Goal: Task Accomplishment & Management: Complete application form

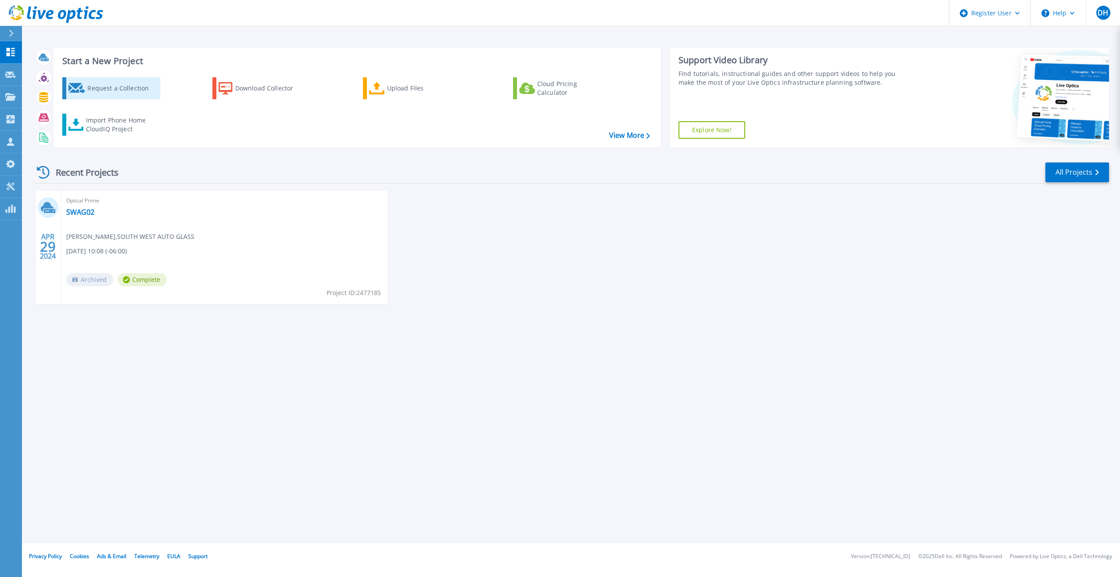
click at [104, 95] on div "Request a Collection" at bounding box center [122, 88] width 70 height 18
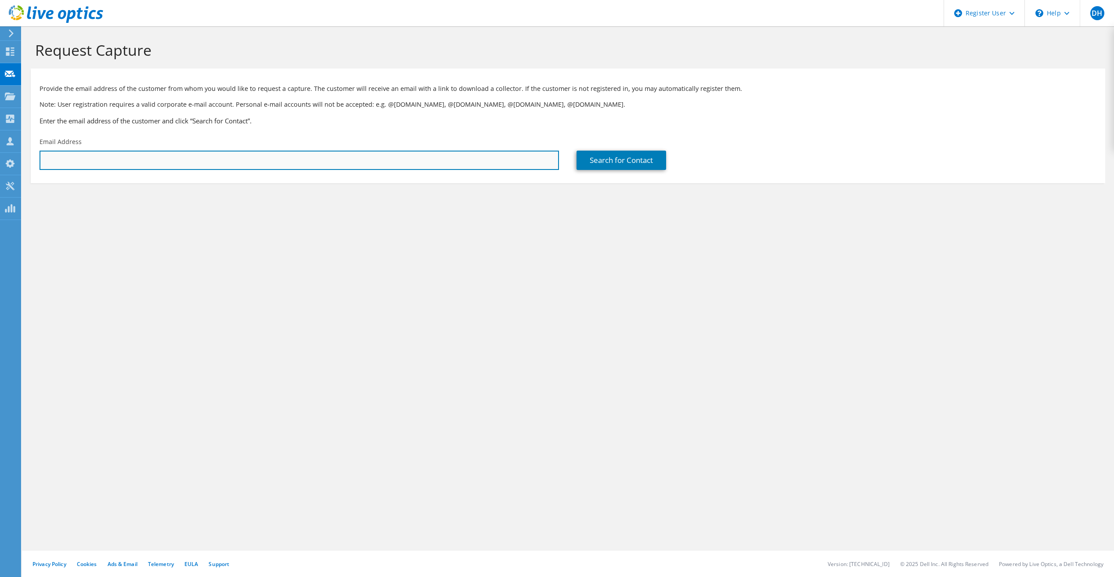
paste input "jmwoodward@bpce.com"
type input "jmwoodward@bpce.com"
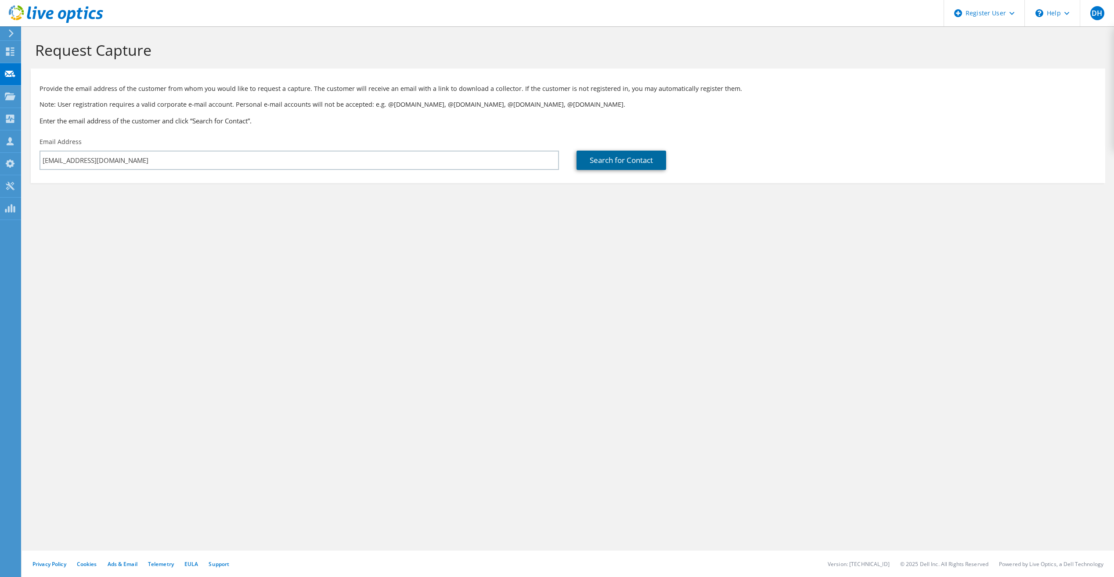
click at [586, 167] on link "Search for Contact" at bounding box center [621, 160] width 90 height 19
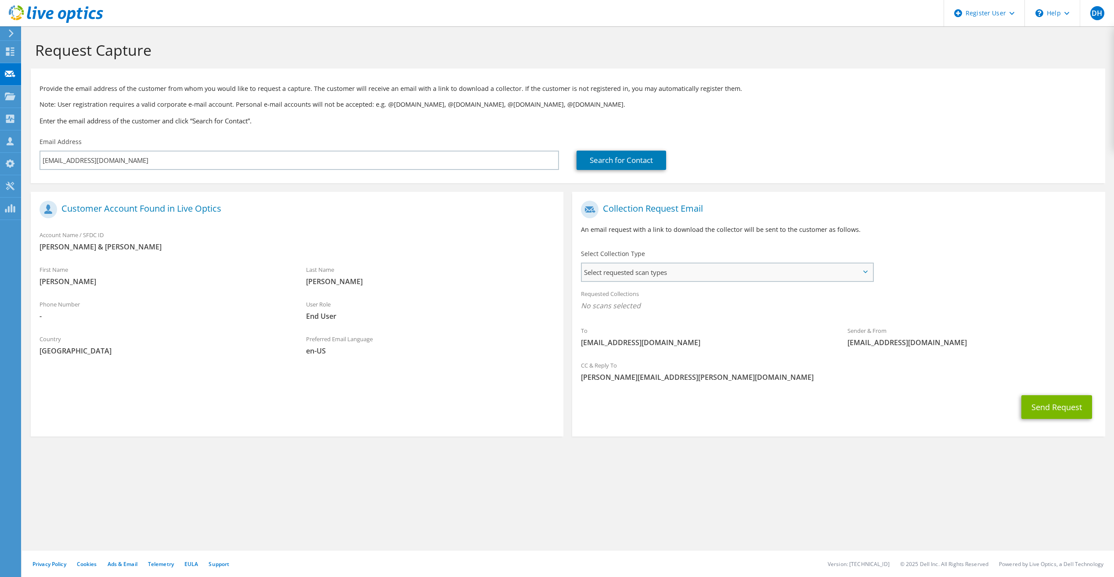
click at [733, 274] on span "Select requested scan types" at bounding box center [727, 272] width 290 height 18
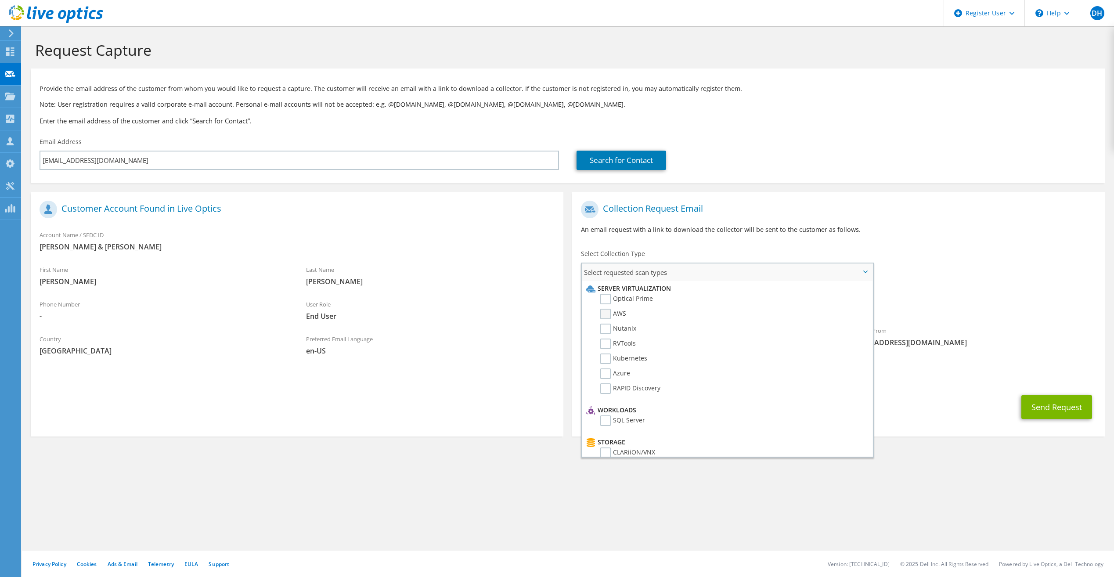
drag, startPoint x: 606, startPoint y: 300, endPoint x: 606, endPoint y: 313, distance: 12.7
click at [606, 299] on label "Optical Prime" at bounding box center [626, 299] width 53 height 11
click at [0, 0] on input "Optical Prime" at bounding box center [0, 0] width 0 height 0
drag, startPoint x: 607, startPoint y: 315, endPoint x: 606, endPoint y: 324, distance: 9.3
click at [607, 315] on label "AWS" at bounding box center [613, 314] width 26 height 11
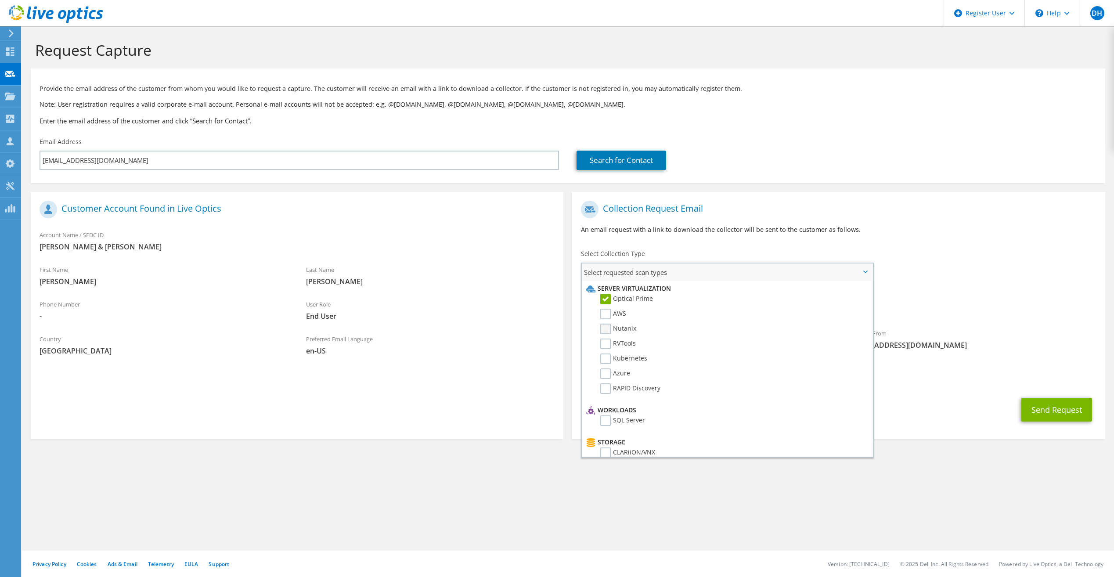
click at [0, 0] on input "AWS" at bounding box center [0, 0] width 0 height 0
drag, startPoint x: 606, startPoint y: 325, endPoint x: 606, endPoint y: 332, distance: 7.0
click at [606, 327] on label "Nutanix" at bounding box center [618, 329] width 36 height 11
click at [0, 0] on input "Nutanix" at bounding box center [0, 0] width 0 height 0
click at [605, 347] on label "RVTools" at bounding box center [618, 343] width 36 height 11
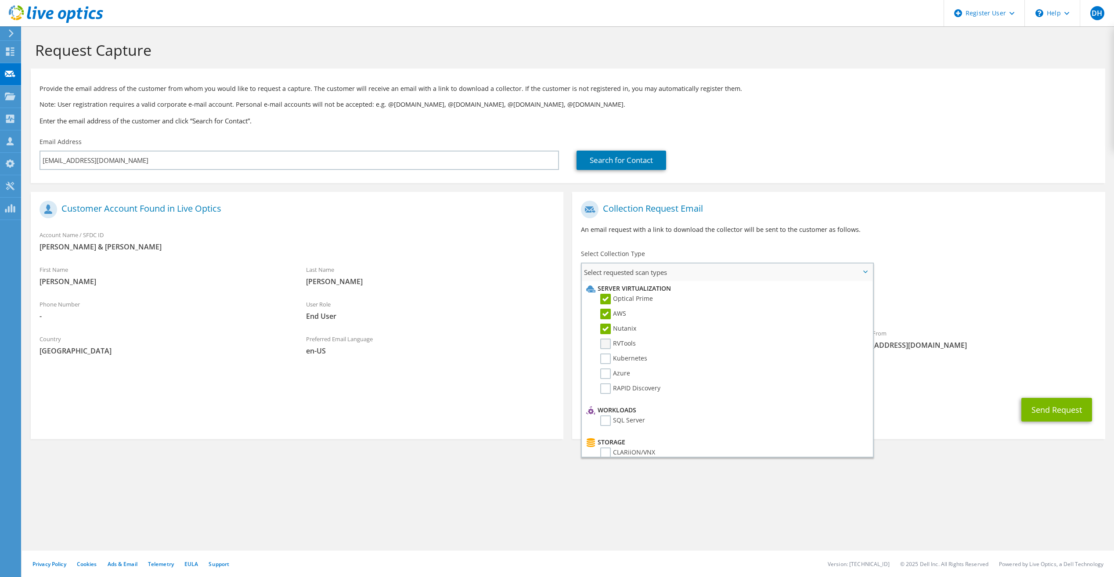
click at [0, 0] on input "RVTools" at bounding box center [0, 0] width 0 height 0
click at [605, 360] on label "Kubernetes" at bounding box center [623, 358] width 47 height 11
click at [0, 0] on input "Kubernetes" at bounding box center [0, 0] width 0 height 0
drag, startPoint x: 605, startPoint y: 370, endPoint x: 605, endPoint y: 377, distance: 7.5
click at [605, 371] on label "Azure" at bounding box center [615, 373] width 30 height 11
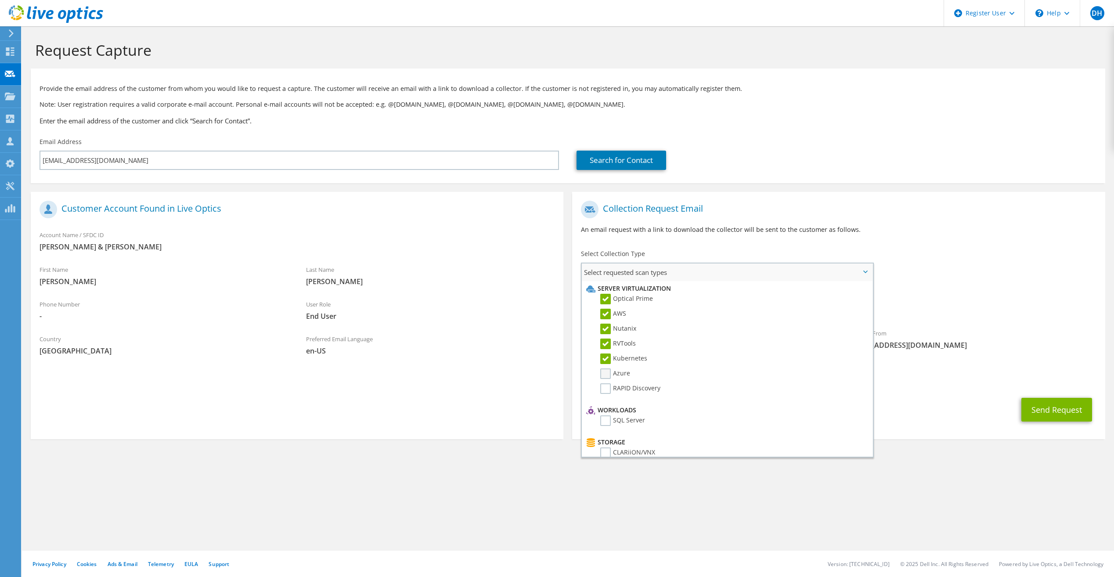
click at [0, 0] on input "Azure" at bounding box center [0, 0] width 0 height 0
drag, startPoint x: 605, startPoint y: 384, endPoint x: 618, endPoint y: 419, distance: 37.5
click at [605, 385] on label "RAPID Discovery" at bounding box center [630, 388] width 60 height 11
click at [0, 0] on input "RAPID Discovery" at bounding box center [0, 0] width 0 height 0
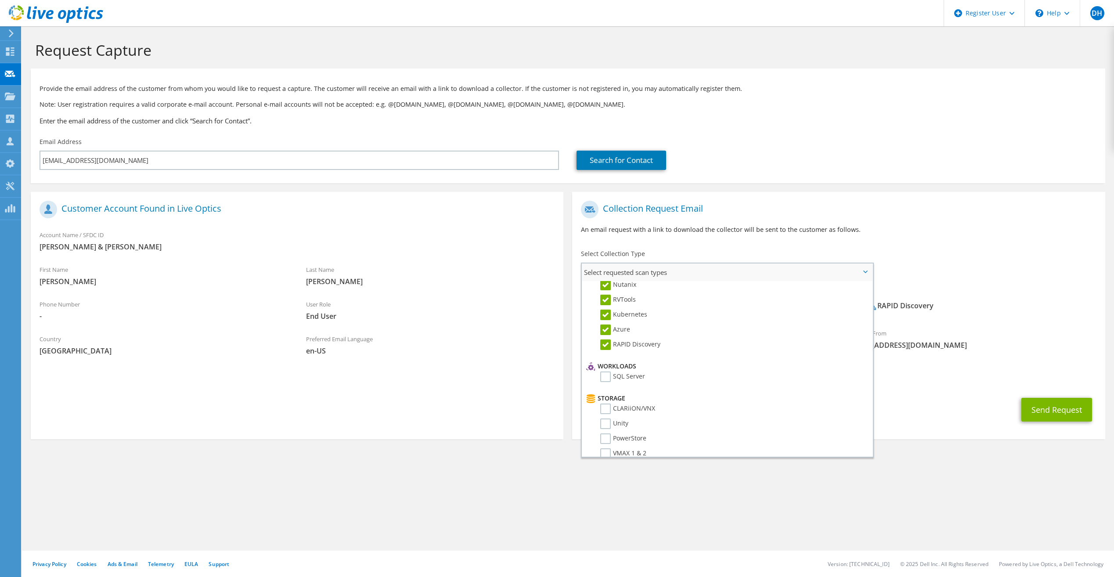
drag, startPoint x: 604, startPoint y: 376, endPoint x: 611, endPoint y: 397, distance: 22.5
click at [604, 377] on label "SQL Server" at bounding box center [622, 376] width 45 height 11
click at [0, 0] on input "SQL Server" at bounding box center [0, 0] width 0 height 0
click at [607, 324] on label "CLARiiON/VNX" at bounding box center [627, 321] width 55 height 11
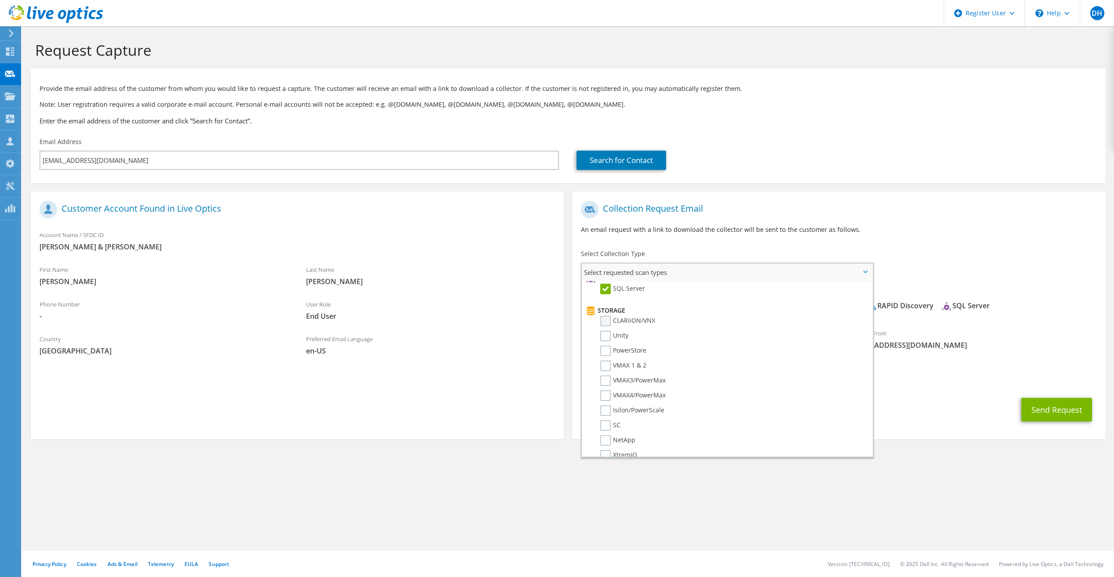
click at [0, 0] on input "CLARiiON/VNX" at bounding box center [0, 0] width 0 height 0
click at [605, 335] on label "Unity" at bounding box center [614, 336] width 28 height 11
click at [0, 0] on input "Unity" at bounding box center [0, 0] width 0 height 0
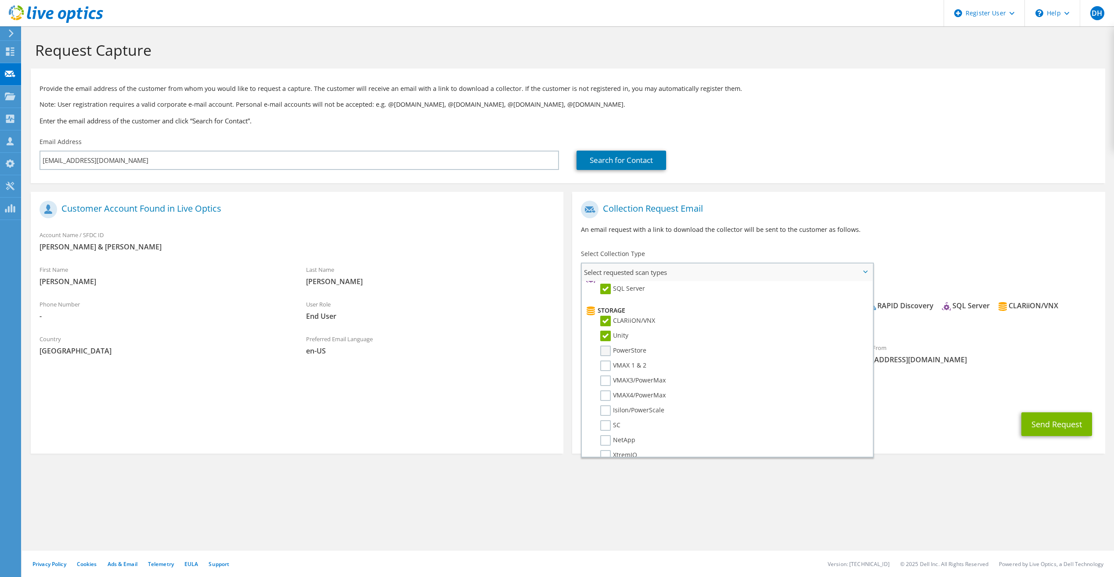
click at [608, 355] on label "PowerStore" at bounding box center [623, 350] width 46 height 11
click at [0, 0] on input "PowerStore" at bounding box center [0, 0] width 0 height 0
click at [607, 365] on label "VMAX 1 & 2" at bounding box center [623, 365] width 46 height 11
click at [0, 0] on input "VMAX 1 & 2" at bounding box center [0, 0] width 0 height 0
drag, startPoint x: 606, startPoint y: 380, endPoint x: 606, endPoint y: 386, distance: 5.7
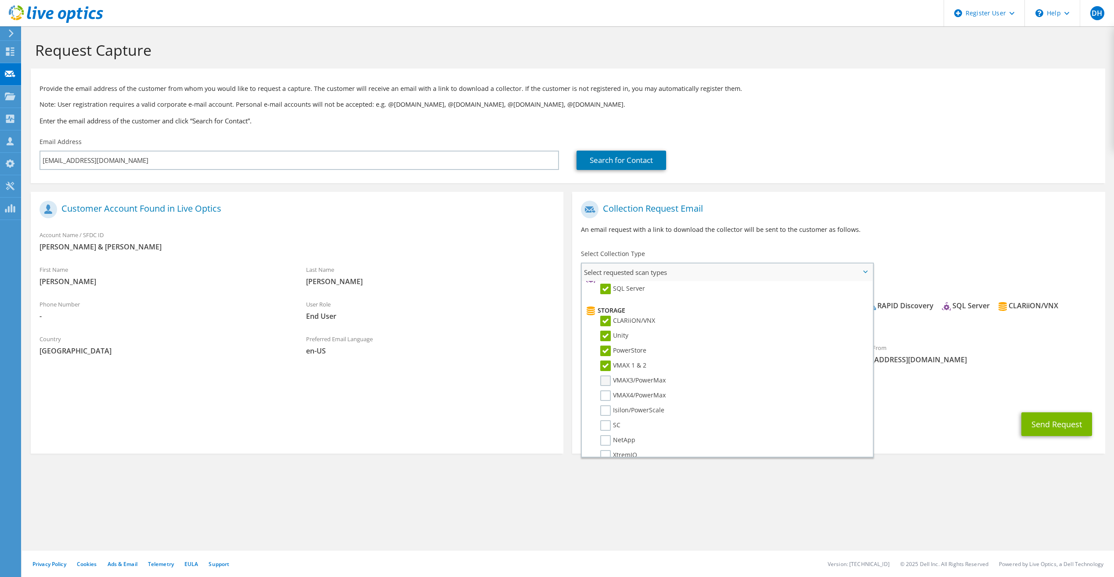
click at [606, 381] on label "VMAX3/PowerMax" at bounding box center [632, 380] width 65 height 11
click at [0, 0] on input "VMAX3/PowerMax" at bounding box center [0, 0] width 0 height 0
drag, startPoint x: 606, startPoint y: 394, endPoint x: 607, endPoint y: 400, distance: 6.6
click at [606, 398] on label "VMAX4/PowerMax" at bounding box center [632, 395] width 65 height 11
click at [0, 0] on input "VMAX4/PowerMax" at bounding box center [0, 0] width 0 height 0
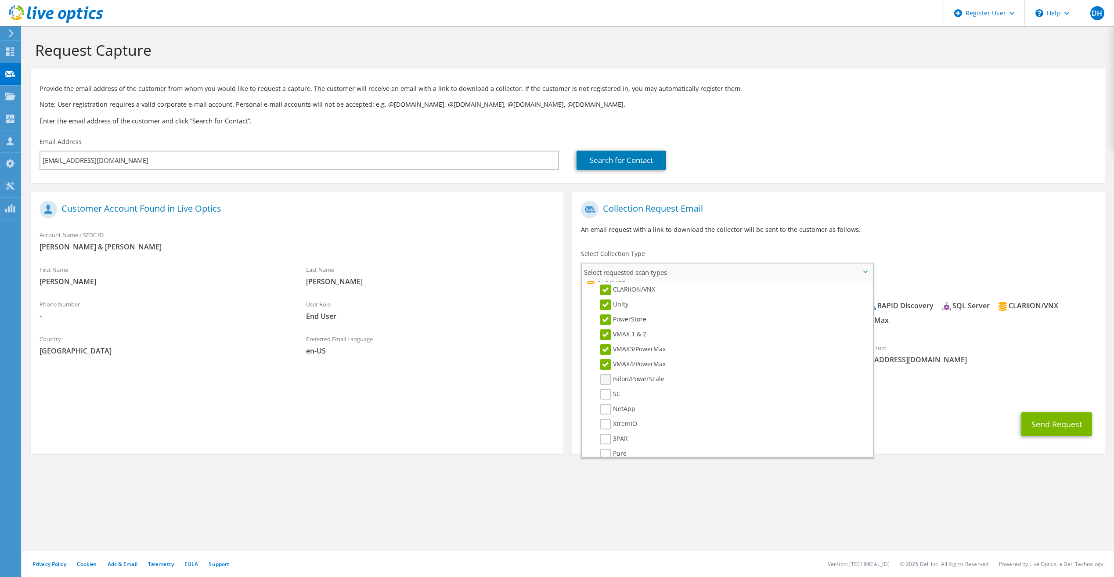
scroll to position [176, 0]
click at [605, 368] on label "Isilon/PowerScale" at bounding box center [632, 366] width 64 height 11
click at [0, 0] on input "Isilon/PowerScale" at bounding box center [0, 0] width 0 height 0
click at [606, 382] on label "SC" at bounding box center [610, 381] width 20 height 11
click at [0, 0] on input "SC" at bounding box center [0, 0] width 0 height 0
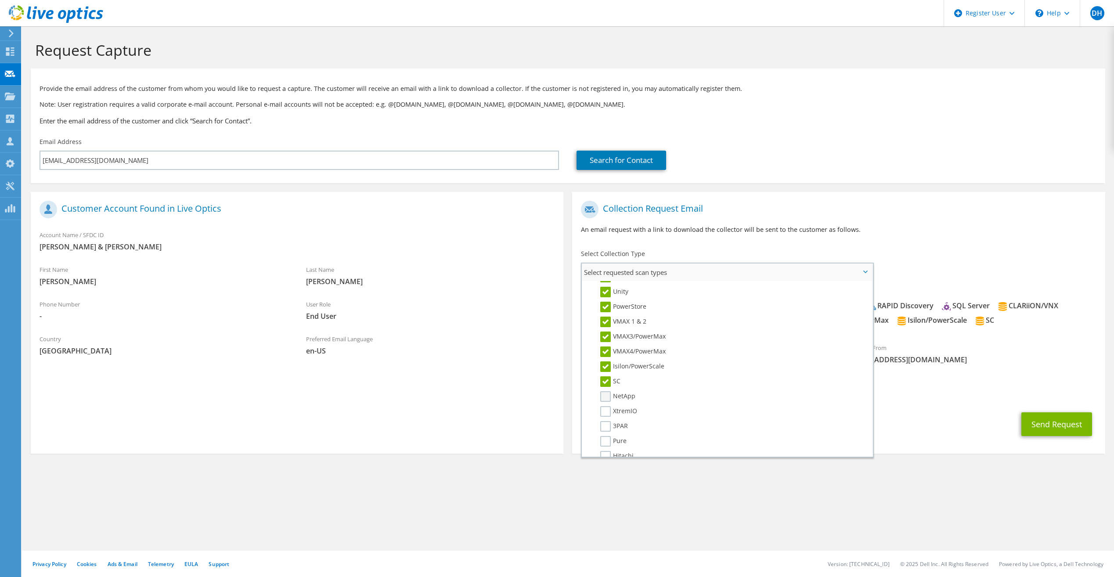
click at [608, 400] on label "NetApp" at bounding box center [617, 396] width 35 height 11
click at [0, 0] on input "NetApp" at bounding box center [0, 0] width 0 height 0
click at [606, 410] on label "XtremIO" at bounding box center [618, 411] width 37 height 11
click at [0, 0] on input "XtremIO" at bounding box center [0, 0] width 0 height 0
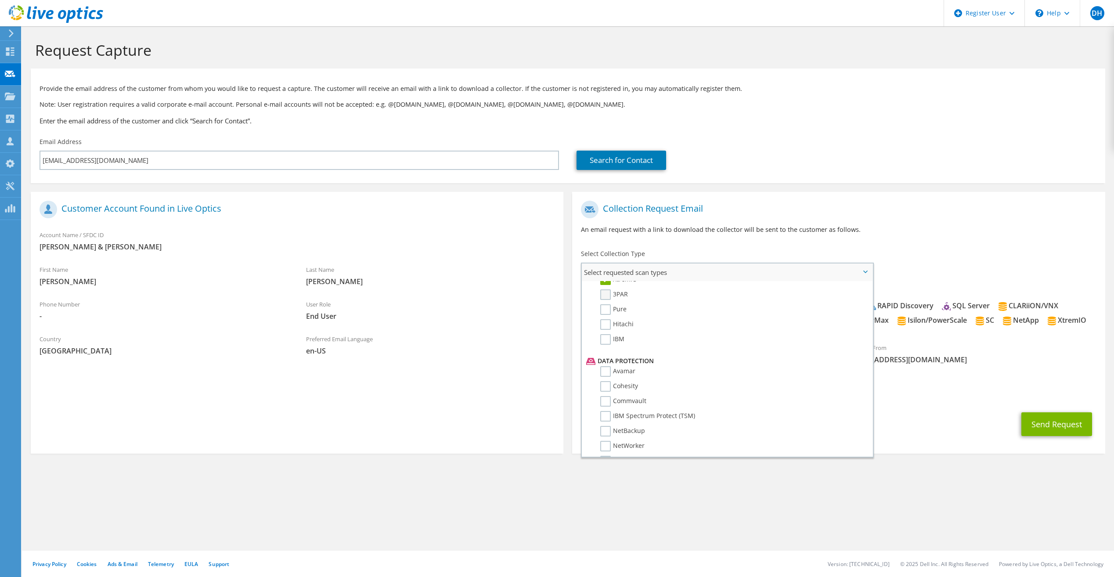
click at [609, 291] on label "3PAR" at bounding box center [614, 294] width 28 height 11
click at [0, 0] on input "3PAR" at bounding box center [0, 0] width 0 height 0
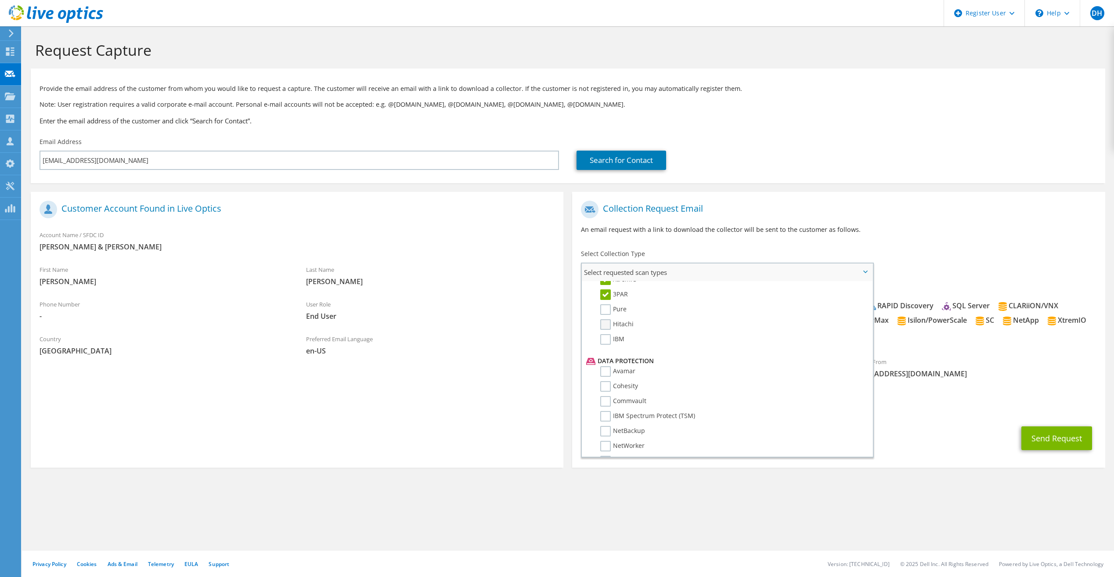
drag, startPoint x: 603, startPoint y: 316, endPoint x: 603, endPoint y: 323, distance: 7.0
click at [603, 316] on li "Pure" at bounding box center [726, 311] width 284 height 15
drag, startPoint x: 604, startPoint y: 311, endPoint x: 603, endPoint y: 324, distance: 12.7
click at [604, 312] on label "Pure" at bounding box center [613, 309] width 26 height 11
click at [0, 0] on input "Pure" at bounding box center [0, 0] width 0 height 0
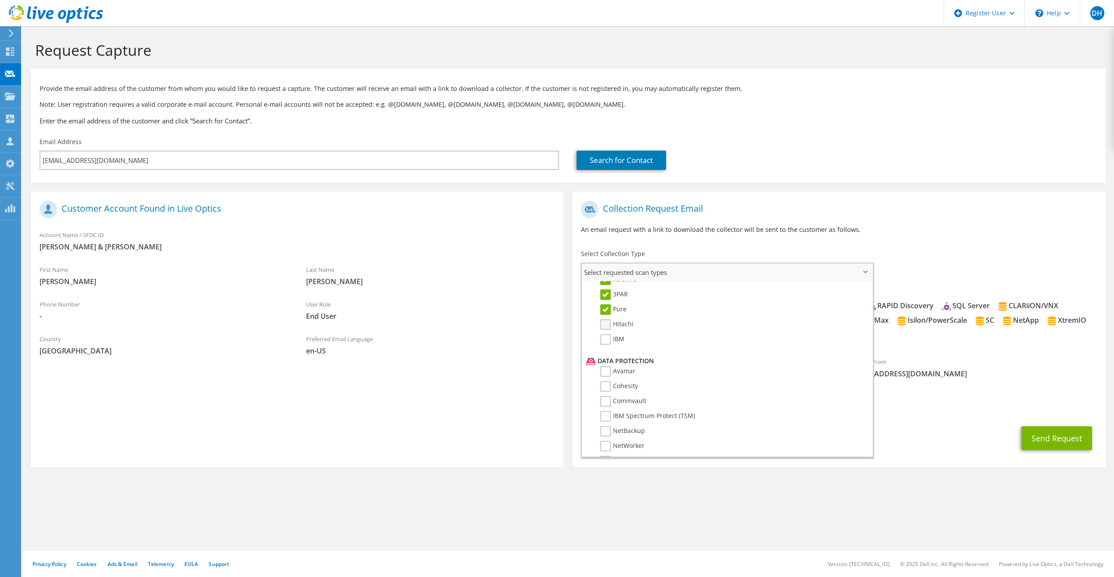
click at [603, 325] on label "Hitachi" at bounding box center [616, 324] width 33 height 11
click at [0, 0] on input "Hitachi" at bounding box center [0, 0] width 0 height 0
click at [606, 340] on label "IBM" at bounding box center [612, 339] width 24 height 11
click at [0, 0] on input "IBM" at bounding box center [0, 0] width 0 height 0
drag, startPoint x: 603, startPoint y: 371, endPoint x: 610, endPoint y: 387, distance: 16.7
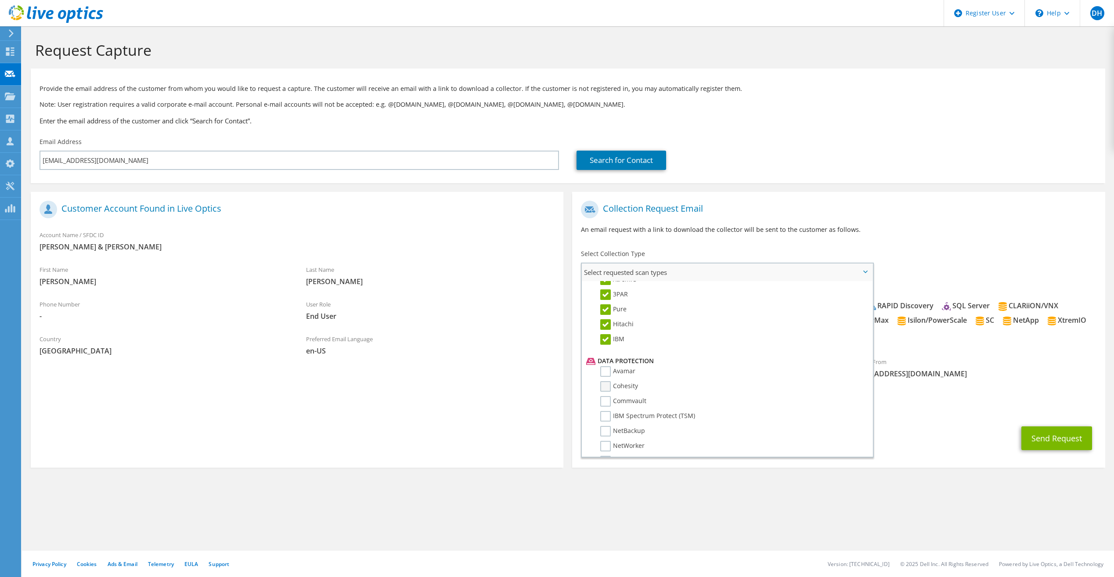
click at [604, 373] on label "Avamar" at bounding box center [617, 371] width 35 height 11
click at [0, 0] on input "Avamar" at bounding box center [0, 0] width 0 height 0
click at [610, 388] on label "Cohesity" at bounding box center [619, 386] width 38 height 11
click at [0, 0] on input "Cohesity" at bounding box center [0, 0] width 0 height 0
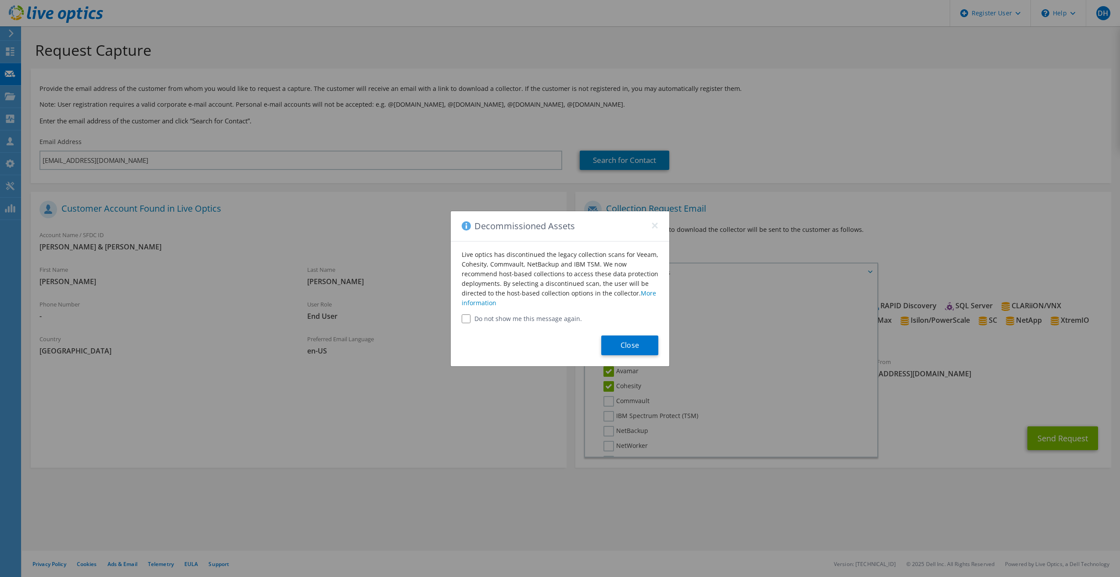
click at [658, 222] on div "Decommissioned Assets ×" at bounding box center [560, 226] width 219 height 30
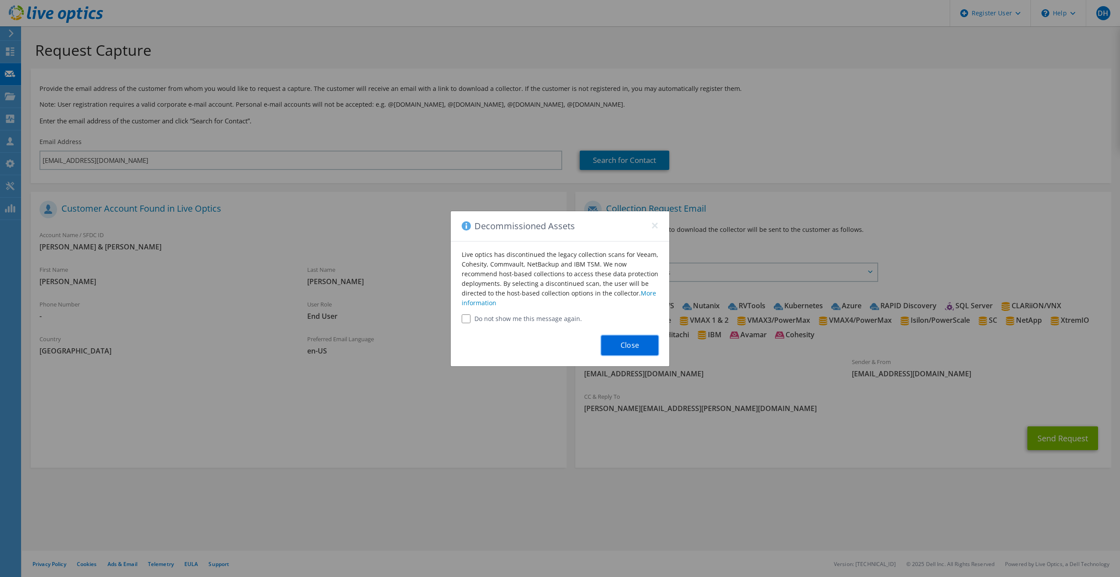
drag, startPoint x: 635, startPoint y: 347, endPoint x: 672, endPoint y: 335, distance: 38.7
click at [638, 348] on button "Close" at bounding box center [629, 345] width 57 height 20
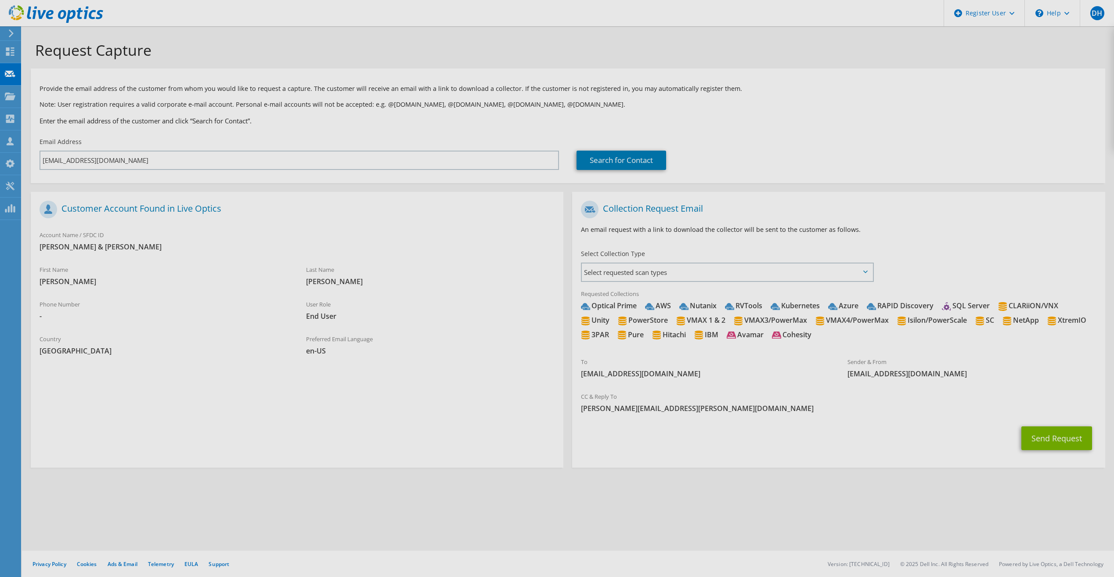
click at [728, 273] on div at bounding box center [557, 288] width 1114 height 577
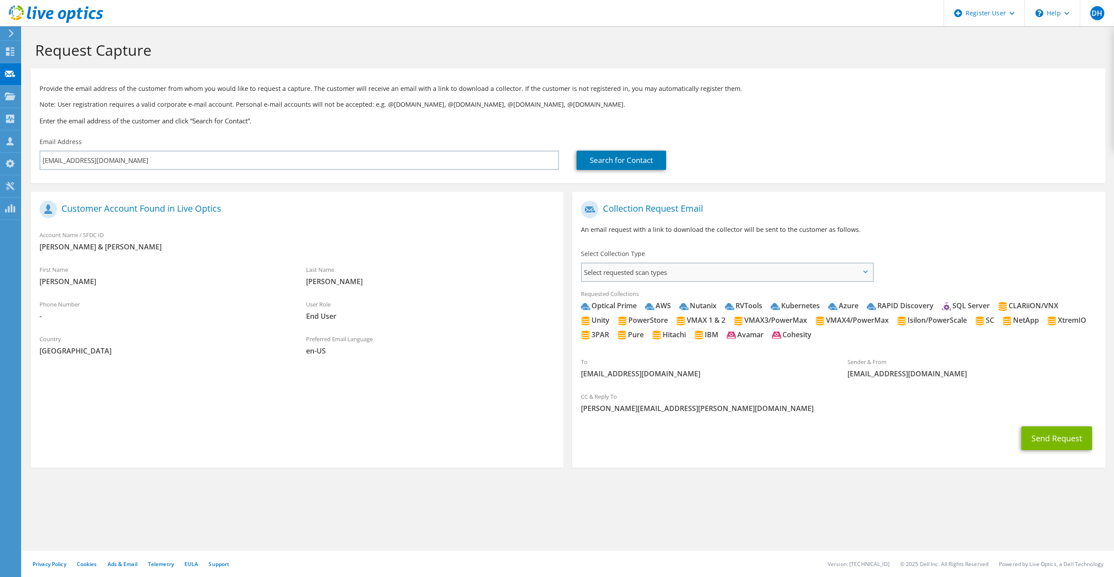
click at [651, 267] on span "Select requested scan types" at bounding box center [727, 272] width 290 height 18
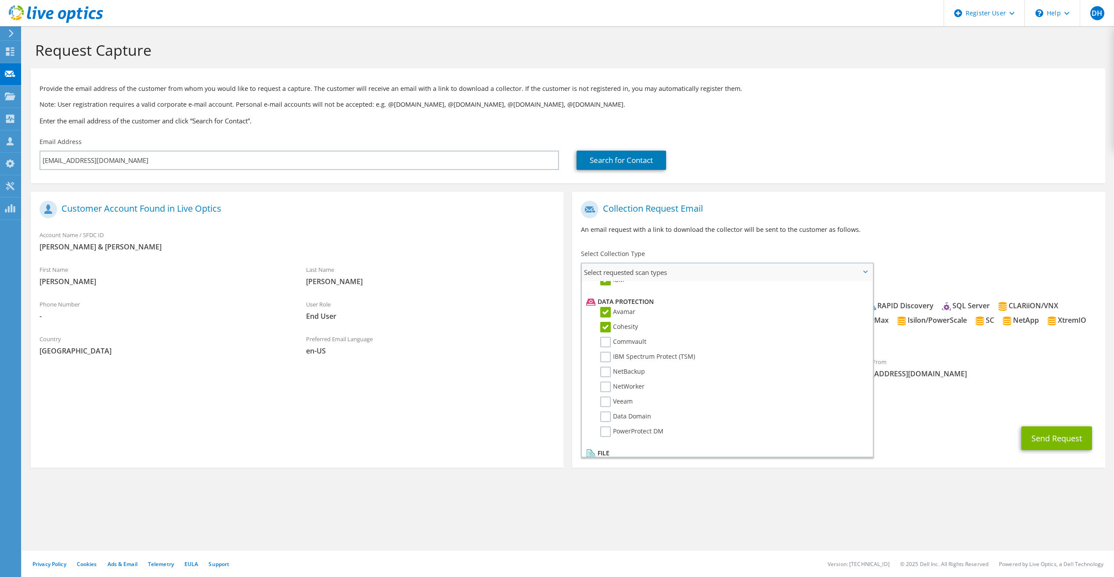
scroll to position [388, 0]
click at [605, 335] on label "IBM Spectrum Protect (TSM)" at bounding box center [647, 336] width 95 height 11
click at [0, 0] on input "IBM Spectrum Protect (TSM)" at bounding box center [0, 0] width 0 height 0
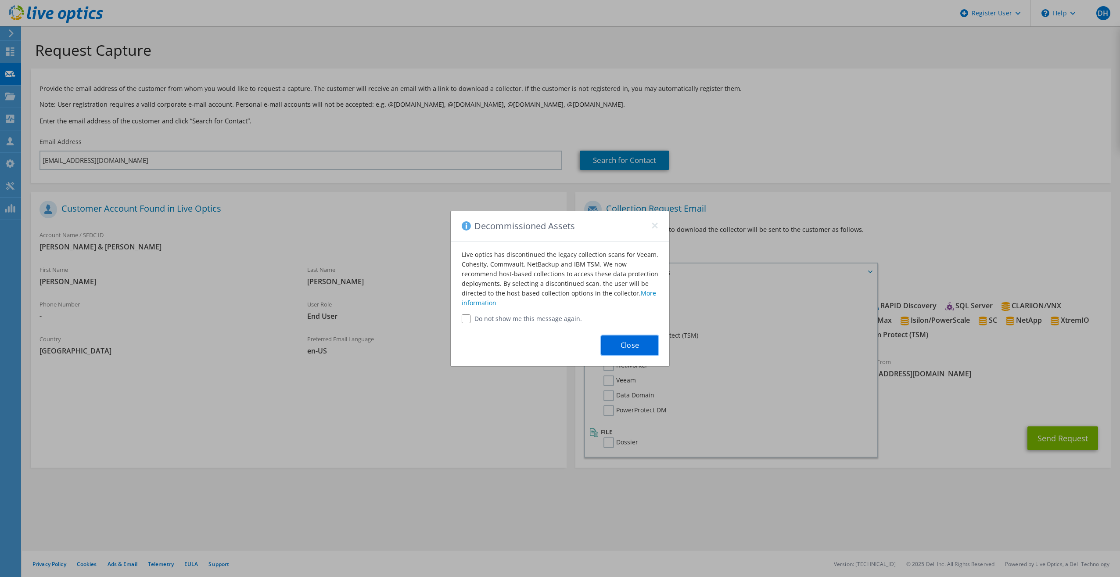
click at [604, 351] on button "Close" at bounding box center [629, 345] width 57 height 20
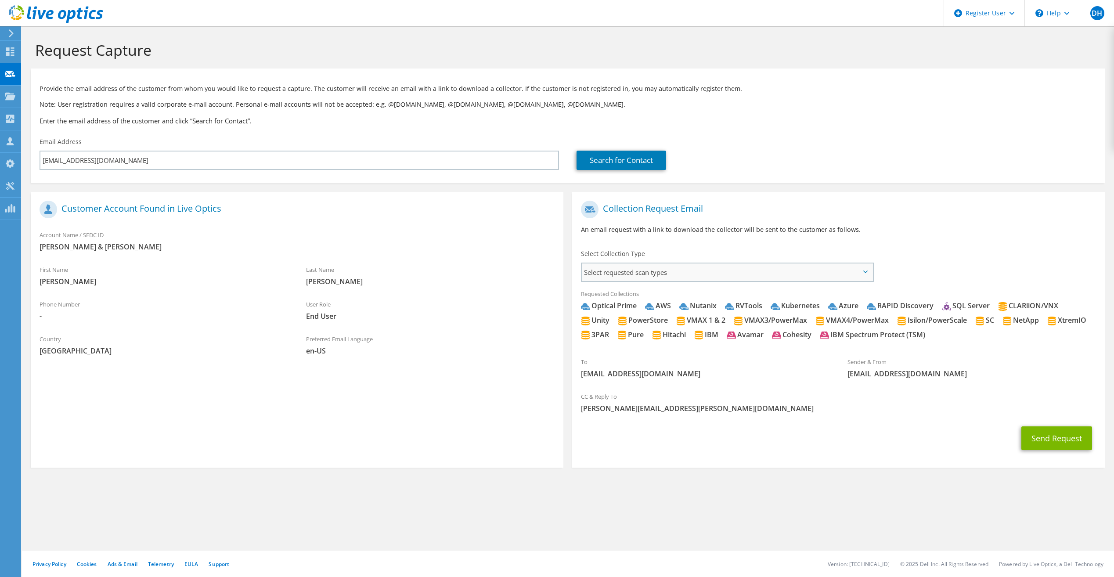
click at [637, 268] on span "Select requested scan types" at bounding box center [727, 272] width 290 height 18
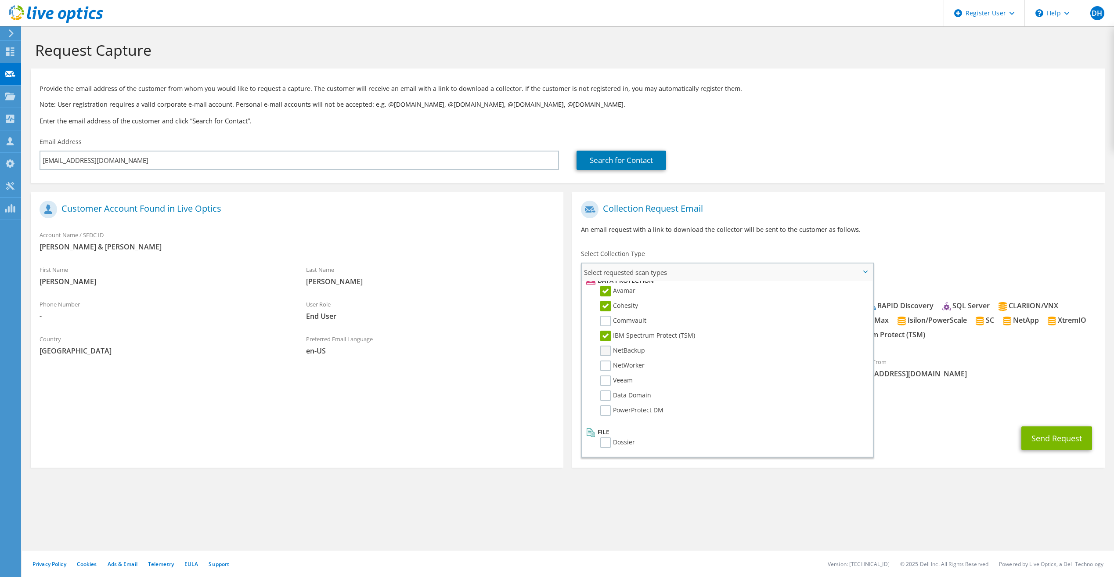
click at [607, 348] on label "NetBackup" at bounding box center [622, 350] width 45 height 11
click at [0, 0] on input "NetBackup" at bounding box center [0, 0] width 0 height 0
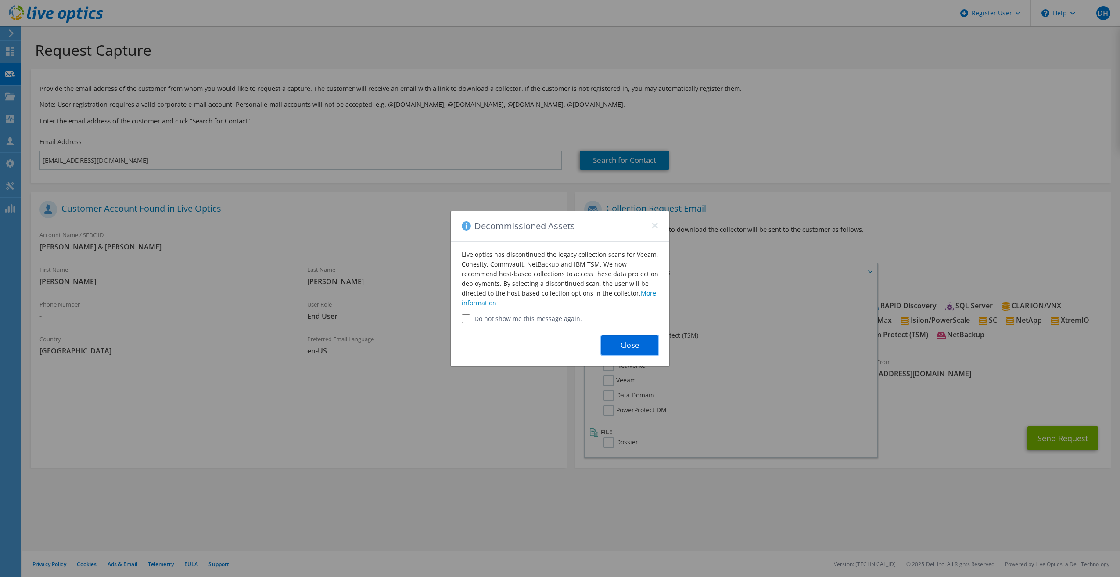
click at [614, 341] on button "Close" at bounding box center [629, 345] width 57 height 20
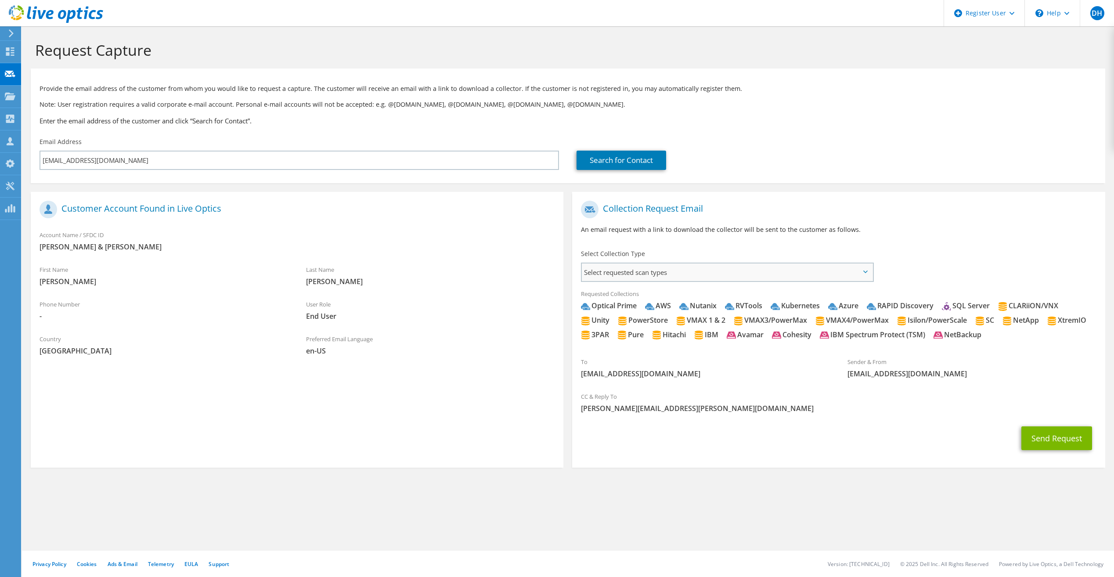
drag, startPoint x: 648, startPoint y: 273, endPoint x: 637, endPoint y: 288, distance: 17.8
click at [648, 273] on span "Select requested scan types" at bounding box center [727, 272] width 290 height 18
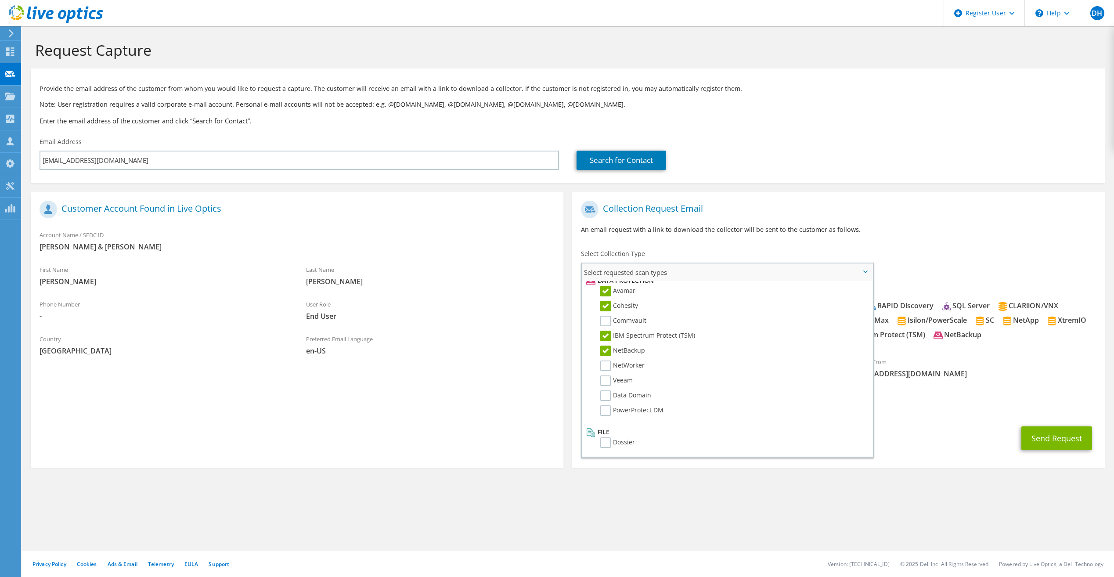
click at [605, 339] on label "IBM Spectrum Protect (TSM)" at bounding box center [647, 336] width 95 height 11
drag, startPoint x: 605, startPoint y: 342, endPoint x: 606, endPoint y: 349, distance: 7.5
click at [606, 349] on label "NetBackup" at bounding box center [622, 350] width 45 height 11
click at [0, 0] on input "NetBackup" at bounding box center [0, 0] width 0 height 0
click at [604, 334] on label "IBM Spectrum Protect (TSM)" at bounding box center [647, 336] width 95 height 11
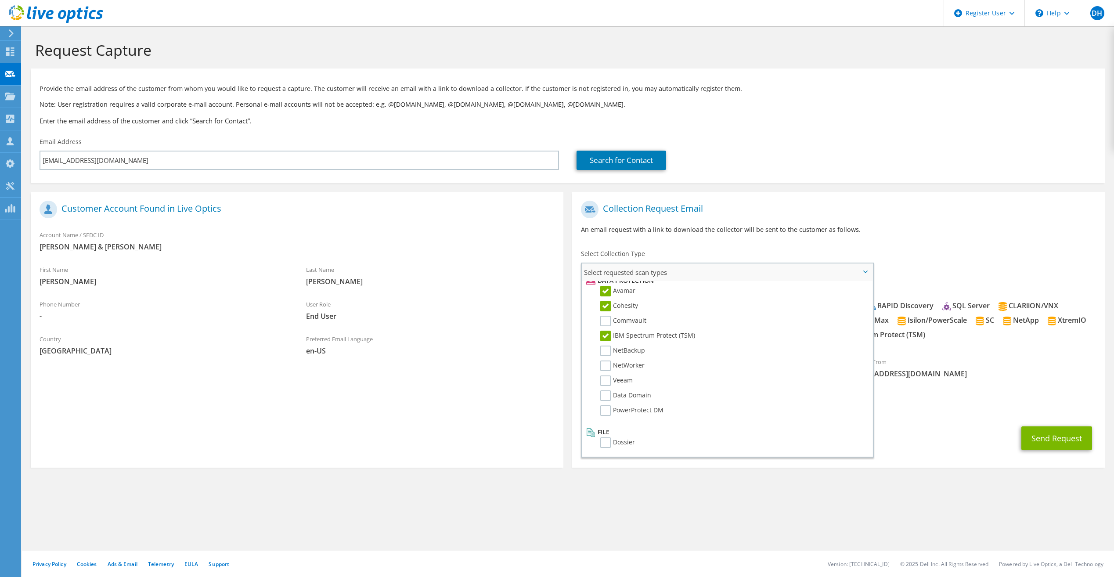
click at [0, 0] on input "IBM Spectrum Protect (TSM)" at bounding box center [0, 0] width 0 height 0
click at [607, 365] on label "NetWorker" at bounding box center [622, 365] width 44 height 11
click at [0, 0] on input "NetWorker" at bounding box center [0, 0] width 0 height 0
click at [602, 381] on label "Veeam" at bounding box center [616, 380] width 32 height 11
click at [0, 0] on input "Veeam" at bounding box center [0, 0] width 0 height 0
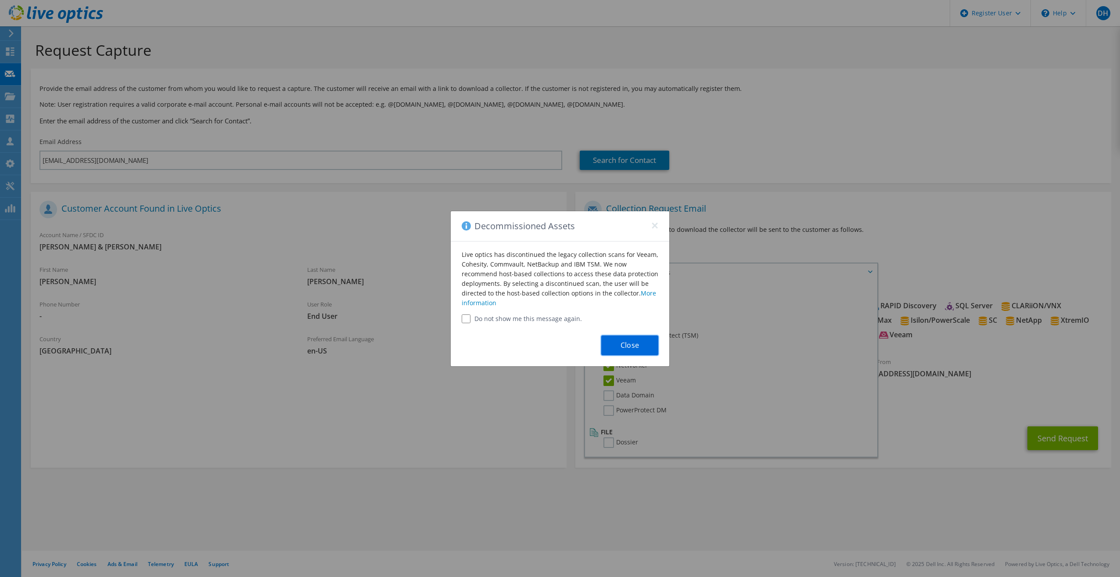
drag, startPoint x: 625, startPoint y: 345, endPoint x: 625, endPoint y: 352, distance: 6.6
click at [625, 347] on button "Close" at bounding box center [629, 345] width 57 height 20
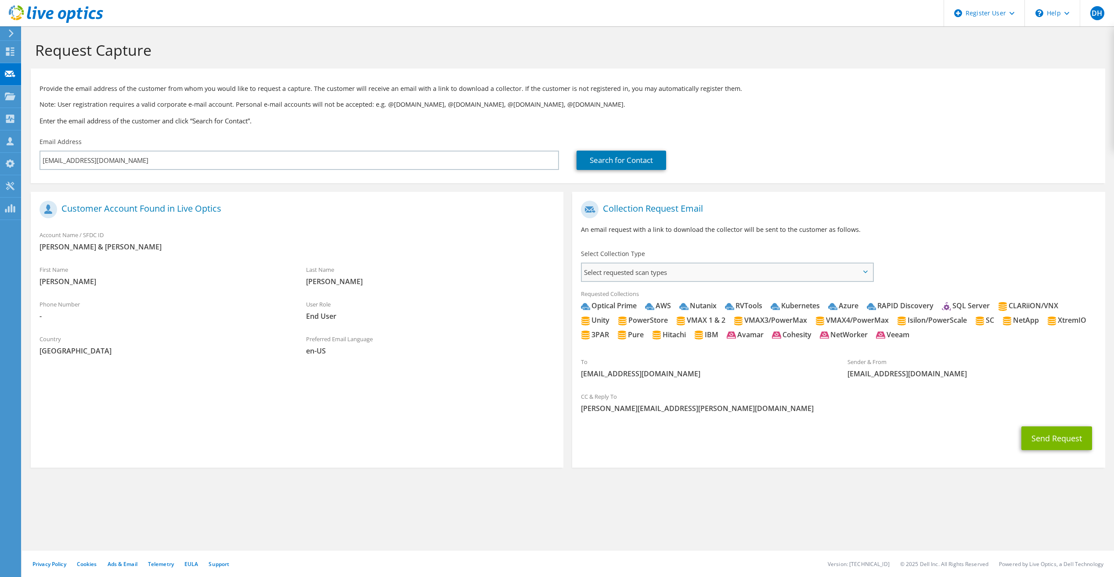
click at [640, 270] on span "Select requested scan types" at bounding box center [727, 272] width 290 height 18
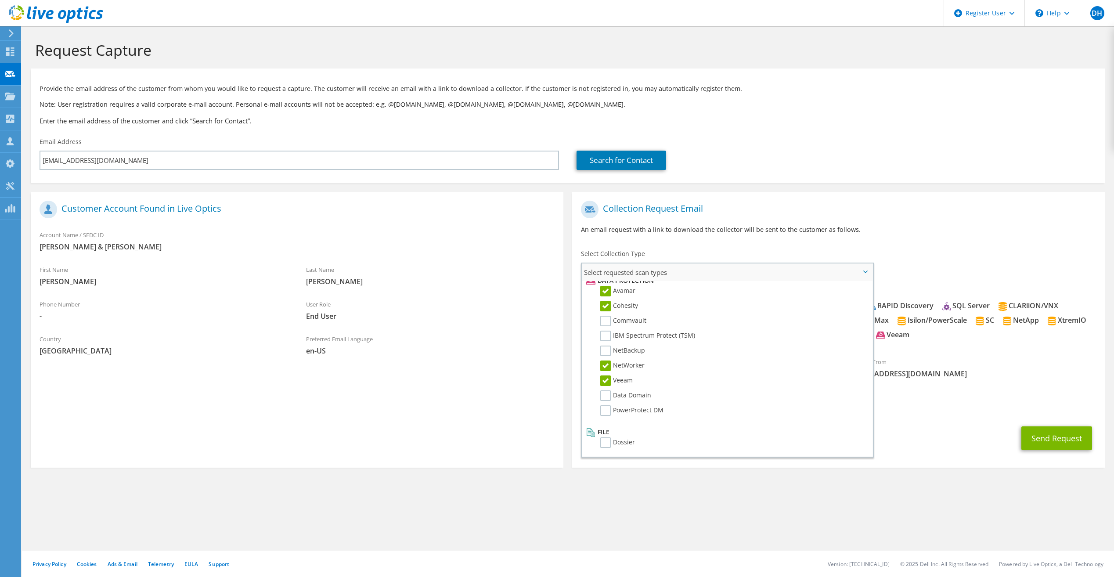
click at [605, 377] on label "Veeam" at bounding box center [616, 380] width 32 height 11
click at [0, 0] on input "Veeam" at bounding box center [0, 0] width 0 height 0
click at [607, 397] on label "Data Domain" at bounding box center [625, 395] width 51 height 11
click at [0, 0] on input "Data Domain" at bounding box center [0, 0] width 0 height 0
click at [605, 410] on label "PowerProtect DM" at bounding box center [631, 410] width 63 height 11
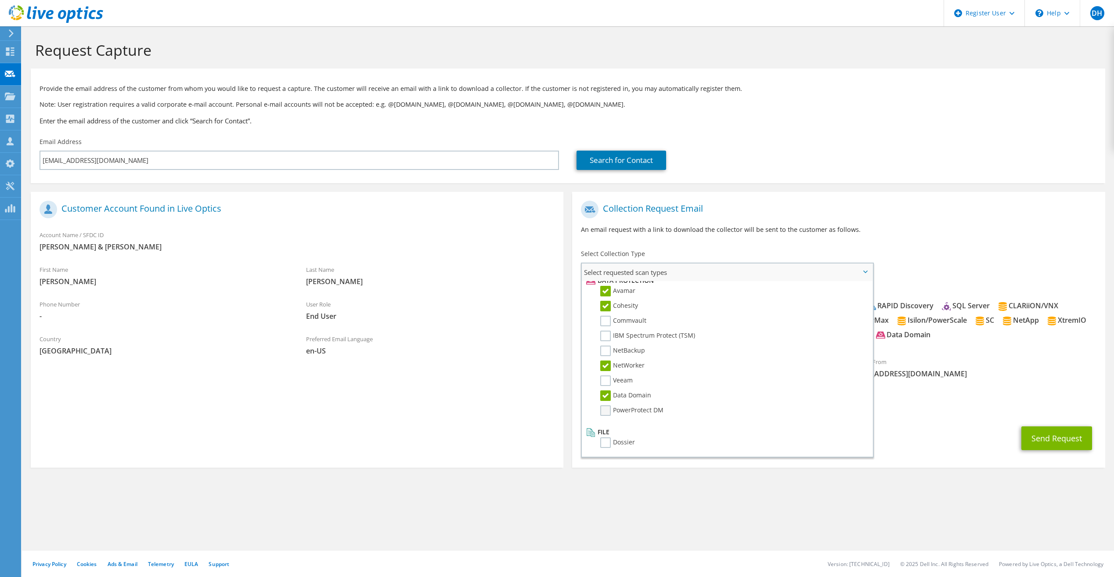
click at [0, 0] on input "PowerProtect DM" at bounding box center [0, 0] width 0 height 0
click at [608, 445] on label "Dossier" at bounding box center [617, 442] width 35 height 11
click at [0, 0] on input "Dossier" at bounding box center [0, 0] width 0 height 0
click at [992, 417] on div "CC & Reply To Douglas.Hoffman@dell.com" at bounding box center [838, 402] width 532 height 30
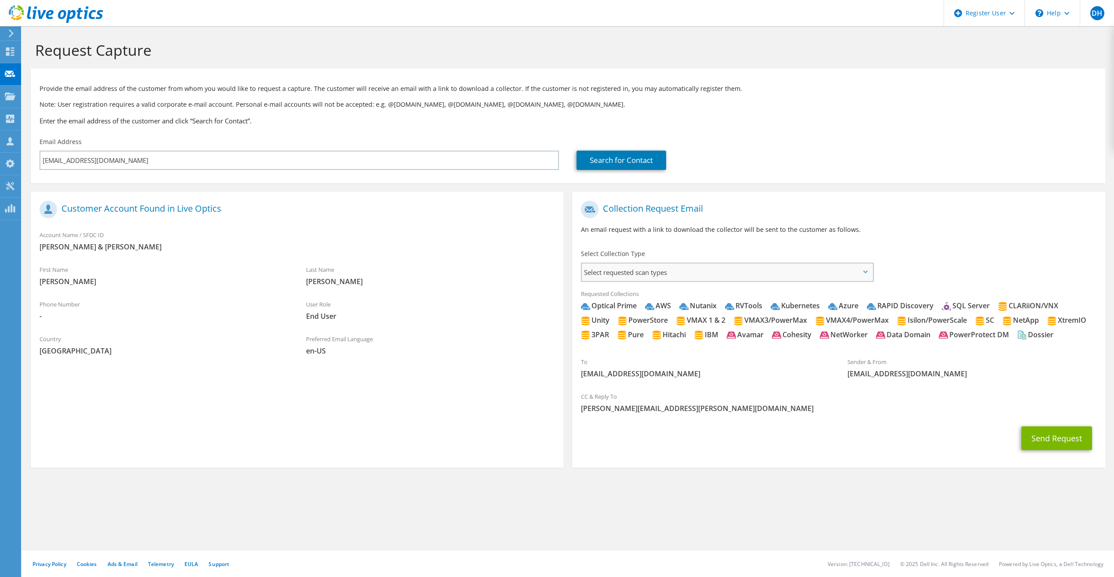
click at [687, 275] on span "Select requested scan types" at bounding box center [727, 272] width 290 height 18
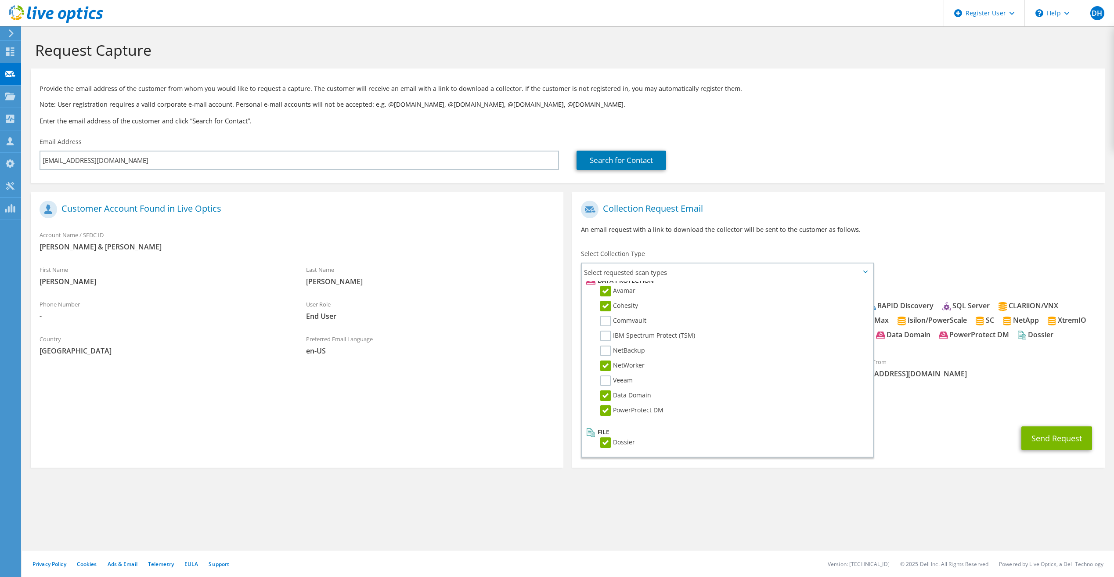
click at [974, 378] on span "[EMAIL_ADDRESS][DOMAIN_NAME]" at bounding box center [971, 374] width 249 height 10
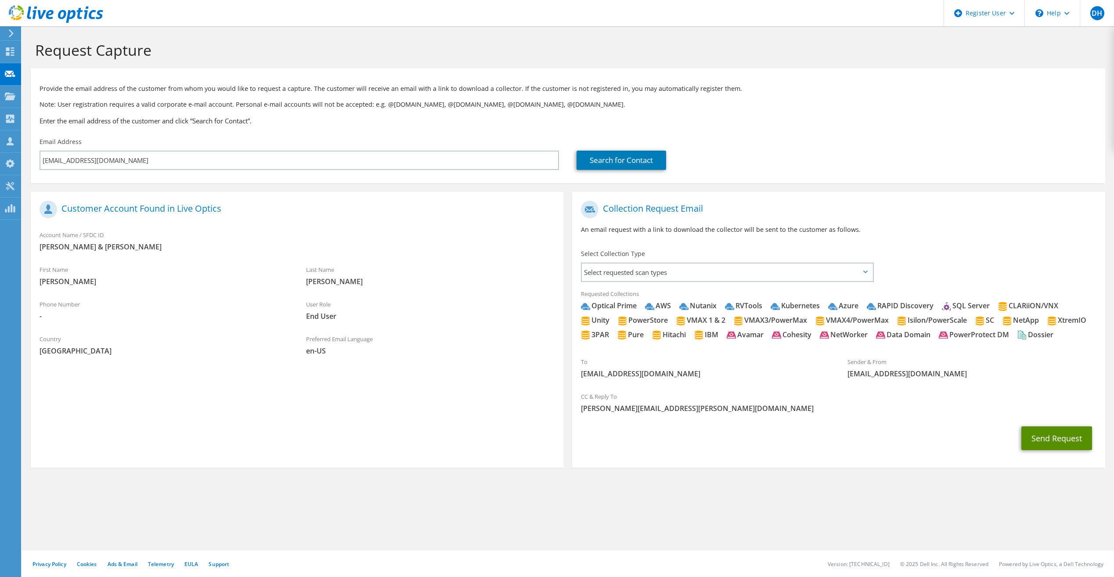
click at [1031, 450] on button "Send Request" at bounding box center [1056, 438] width 71 height 24
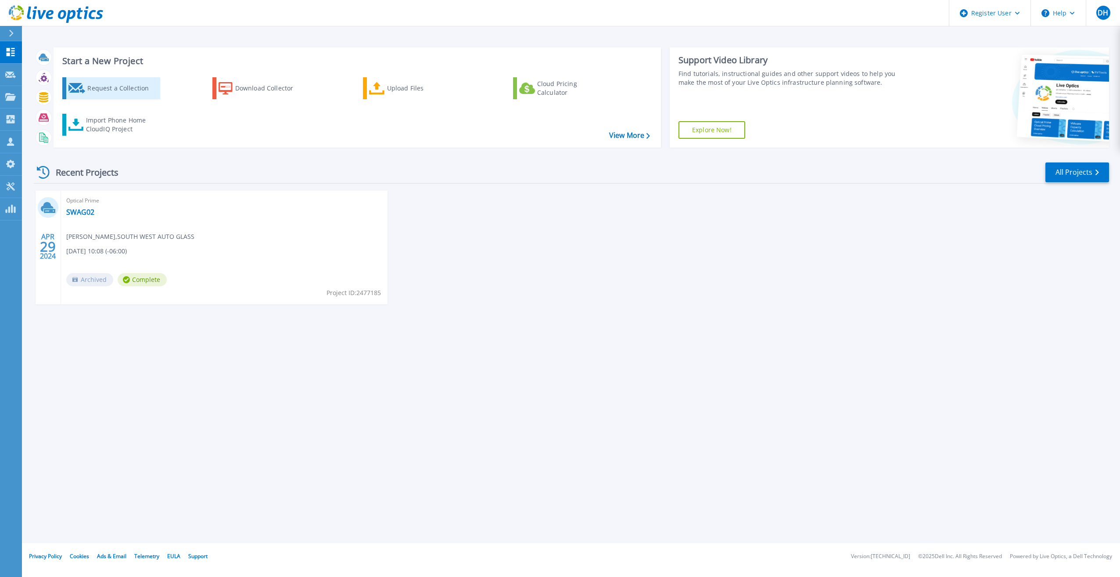
click at [102, 92] on div "Request a Collection" at bounding box center [122, 88] width 70 height 18
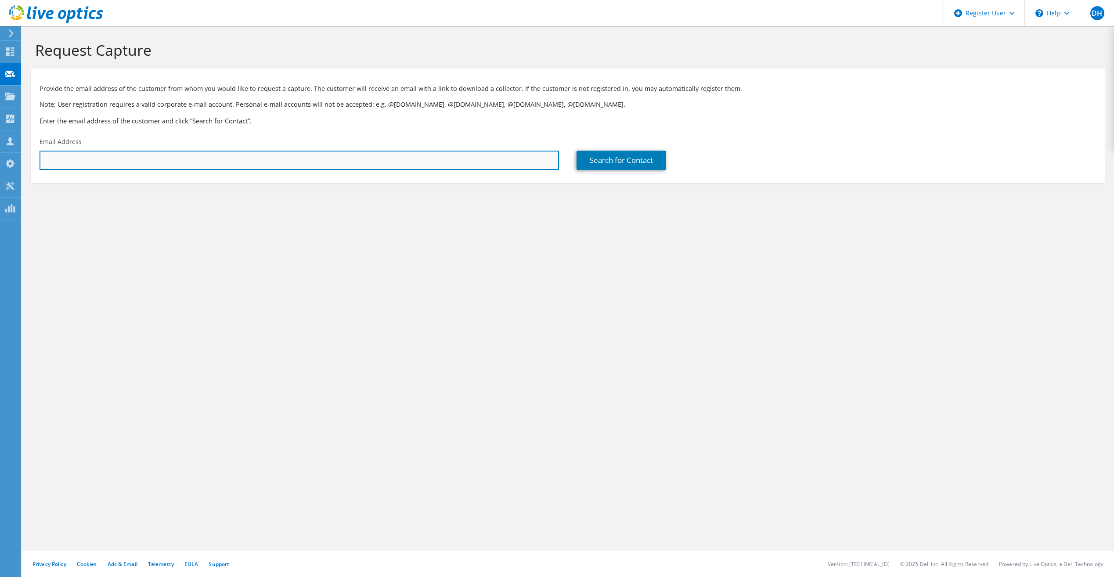
paste input "[EMAIL_ADDRESS][DOMAIN_NAME]"
type input "[EMAIL_ADDRESS][DOMAIN_NAME]"
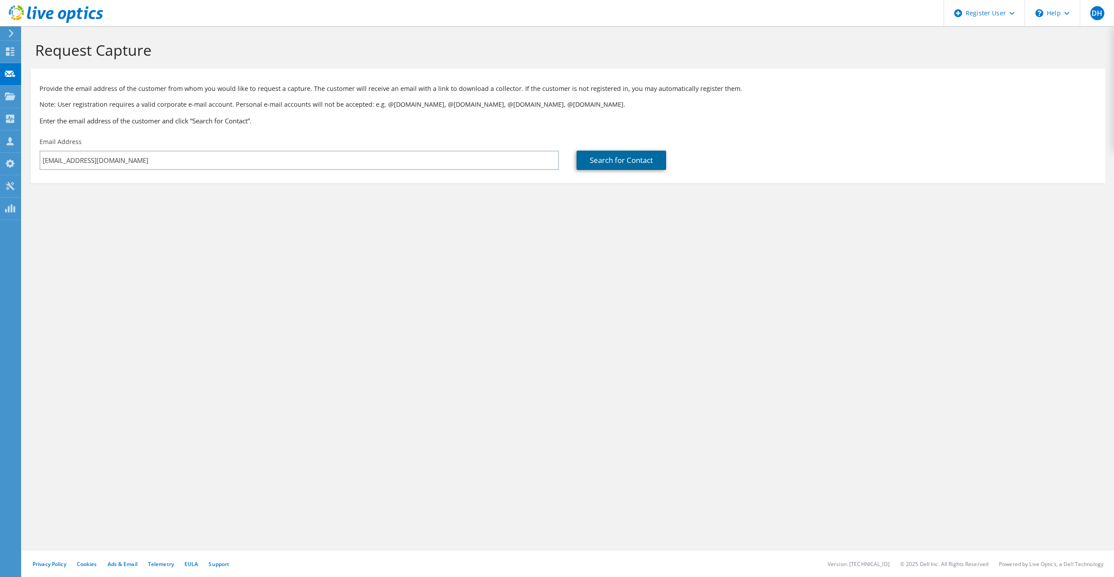
click at [623, 158] on link "Search for Contact" at bounding box center [621, 160] width 90 height 19
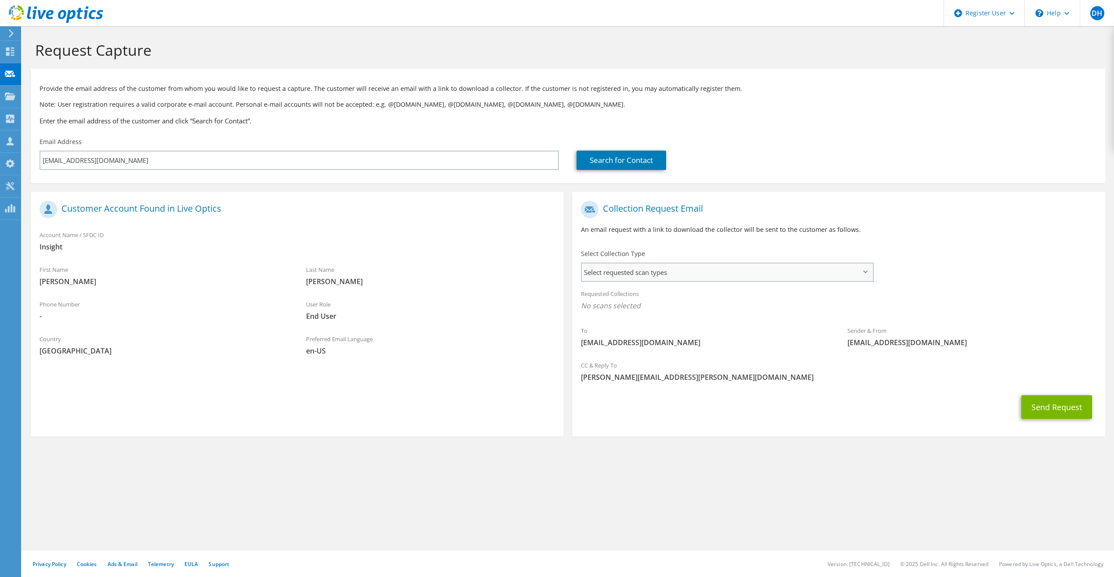
click at [808, 277] on span "Select requested scan types" at bounding box center [727, 272] width 290 height 18
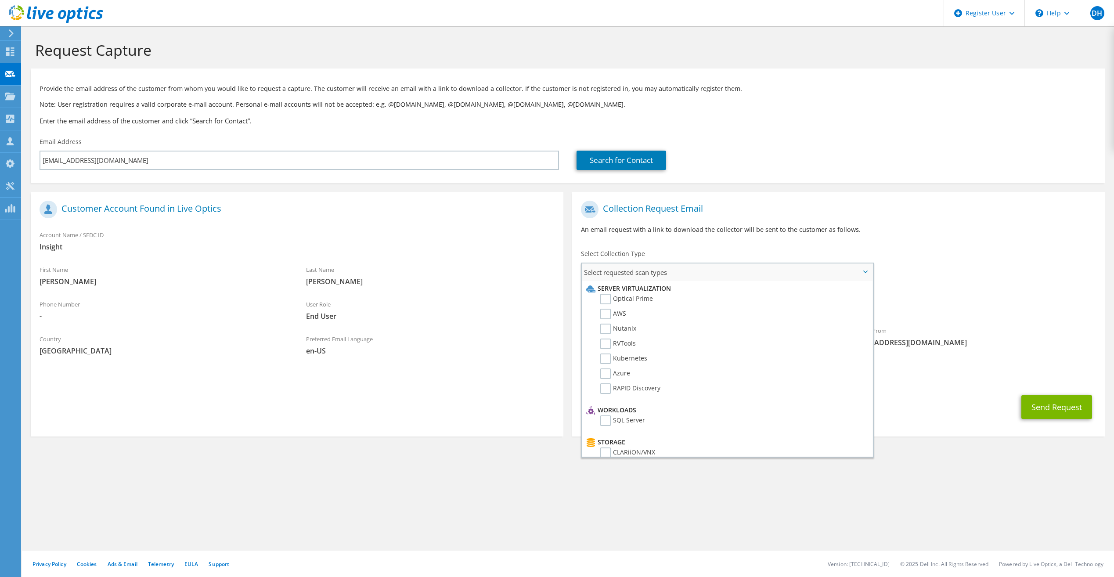
drag, startPoint x: 607, startPoint y: 294, endPoint x: 636, endPoint y: 409, distance: 118.7
click at [636, 411] on li "Server Virtualization Optical Prime AWS Nutanix RVTools Kubernetes Azure SQL Se…" at bounding box center [727, 562] width 290 height 563
drag, startPoint x: 636, startPoint y: 409, endPoint x: 717, endPoint y: 345, distance: 103.7
click at [716, 345] on li "RVTools" at bounding box center [726, 345] width 284 height 15
click at [610, 276] on span "Select requested scan types" at bounding box center [727, 272] width 290 height 18
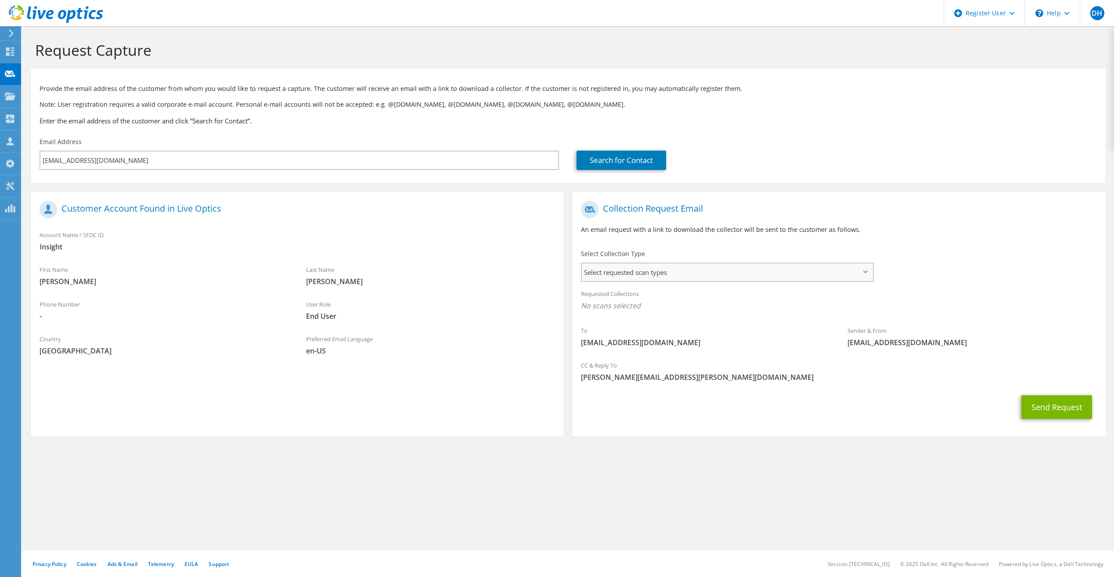
click at [611, 279] on span "Select requested scan types" at bounding box center [727, 272] width 290 height 18
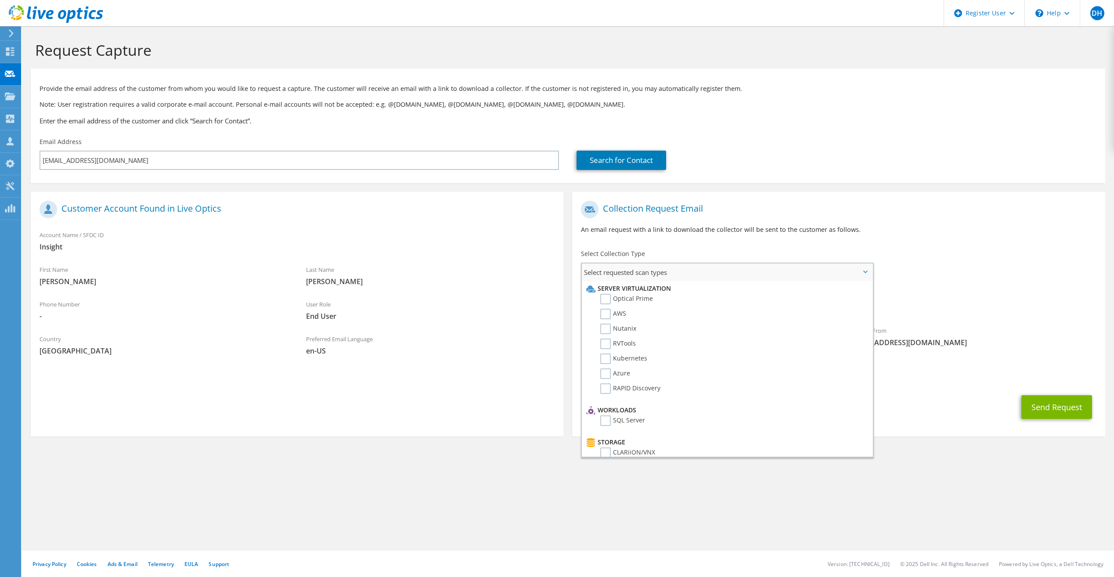
click at [604, 293] on li "Server Virtualization" at bounding box center [726, 288] width 284 height 11
click at [603, 301] on label "Optical Prime" at bounding box center [626, 299] width 53 height 11
click at [0, 0] on input "Optical Prime" at bounding box center [0, 0] width 0 height 0
drag, startPoint x: 604, startPoint y: 312, endPoint x: 604, endPoint y: 323, distance: 11.0
click at [604, 313] on label "AWS" at bounding box center [613, 314] width 26 height 11
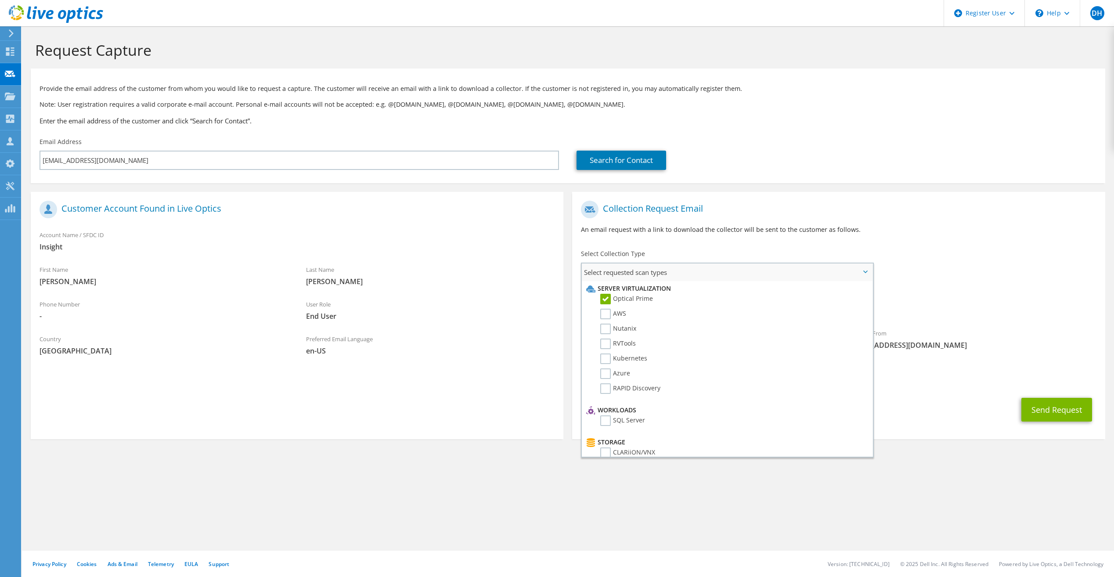
click at [0, 0] on input "AWS" at bounding box center [0, 0] width 0 height 0
drag, startPoint x: 604, startPoint y: 327, endPoint x: 607, endPoint y: 341, distance: 13.4
click at [605, 330] on label "Nutanix" at bounding box center [618, 329] width 36 height 11
click at [0, 0] on input "Nutanix" at bounding box center [0, 0] width 0 height 0
click at [606, 347] on label "RVTools" at bounding box center [618, 343] width 36 height 11
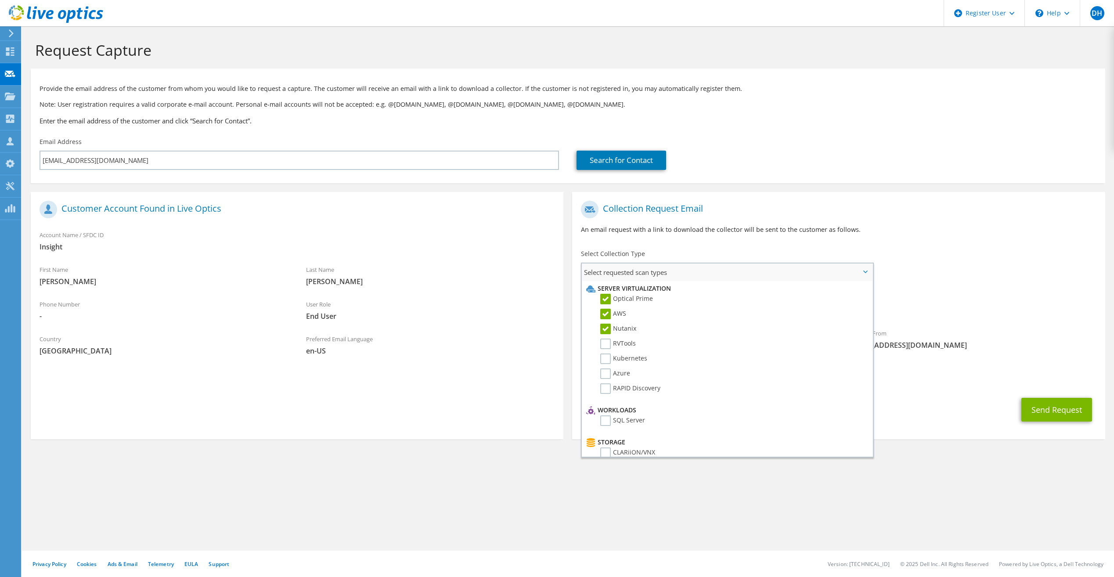
click at [0, 0] on input "RVTools" at bounding box center [0, 0] width 0 height 0
drag, startPoint x: 607, startPoint y: 362, endPoint x: 604, endPoint y: 374, distance: 13.0
click at [607, 362] on label "Kubernetes" at bounding box center [623, 358] width 47 height 11
click at [0, 0] on input "Kubernetes" at bounding box center [0, 0] width 0 height 0
click at [604, 375] on label "Azure" at bounding box center [615, 373] width 30 height 11
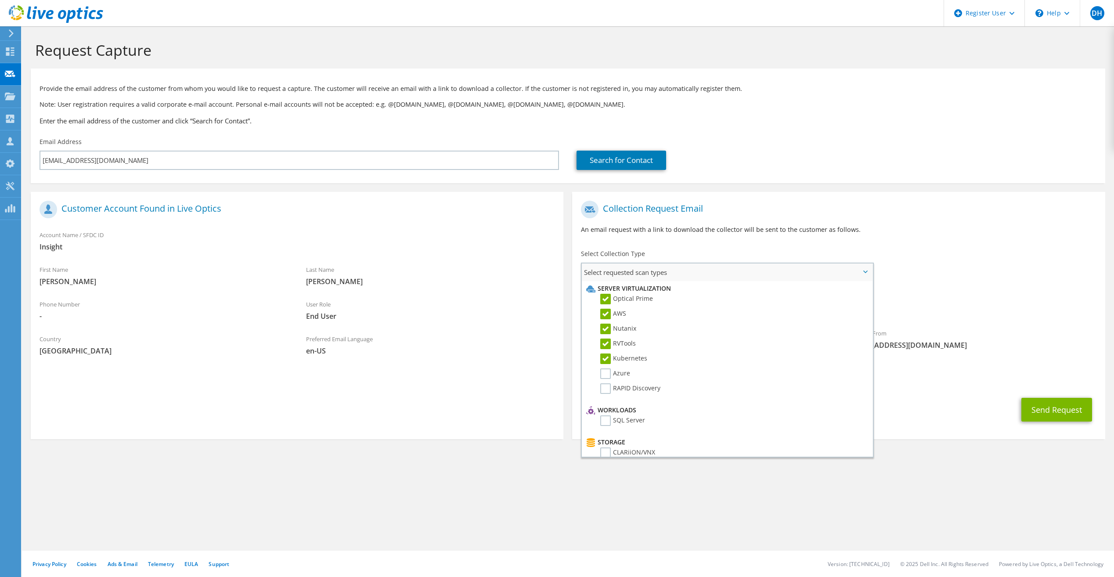
click at [0, 0] on input "Azure" at bounding box center [0, 0] width 0 height 0
click at [604, 390] on label "RAPID Discovery" at bounding box center [630, 388] width 60 height 11
click at [0, 0] on input "RAPID Discovery" at bounding box center [0, 0] width 0 height 0
click at [610, 333] on label "SQL Server" at bounding box center [622, 332] width 45 height 11
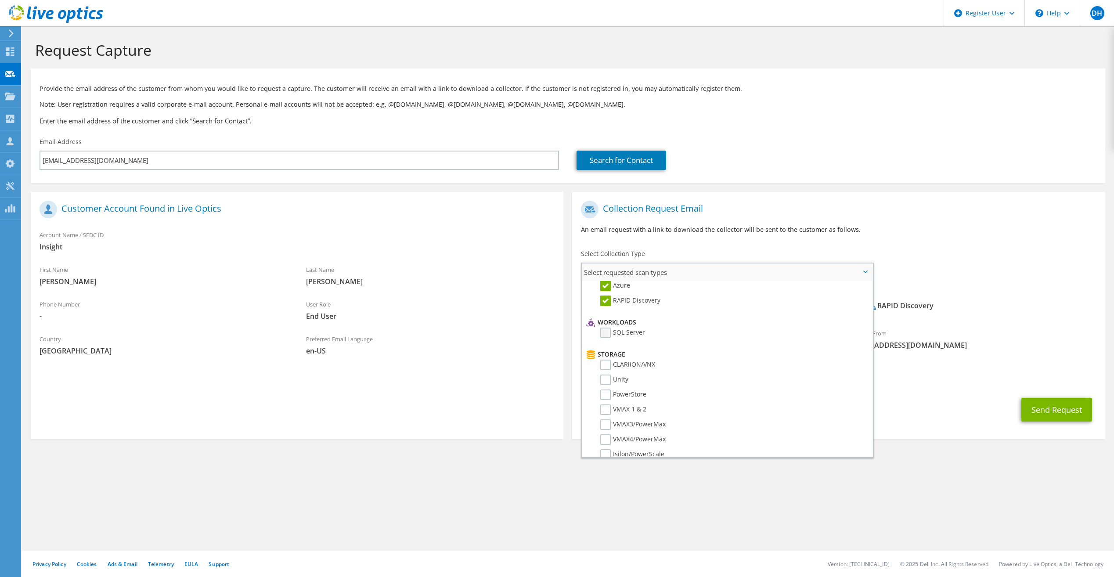
click at [0, 0] on input "SQL Server" at bounding box center [0, 0] width 0 height 0
click at [605, 363] on label "CLARiiON/VNX" at bounding box center [627, 365] width 55 height 11
click at [0, 0] on input "CLARiiON/VNX" at bounding box center [0, 0] width 0 height 0
drag, startPoint x: 604, startPoint y: 371, endPoint x: 607, endPoint y: 379, distance: 7.9
click at [604, 375] on ul "Storage CLARiiON/VNX Unity PowerStore VMAX 1 & 2 VMAX3/PowerMax SC NetApp" at bounding box center [726, 460] width 284 height 226
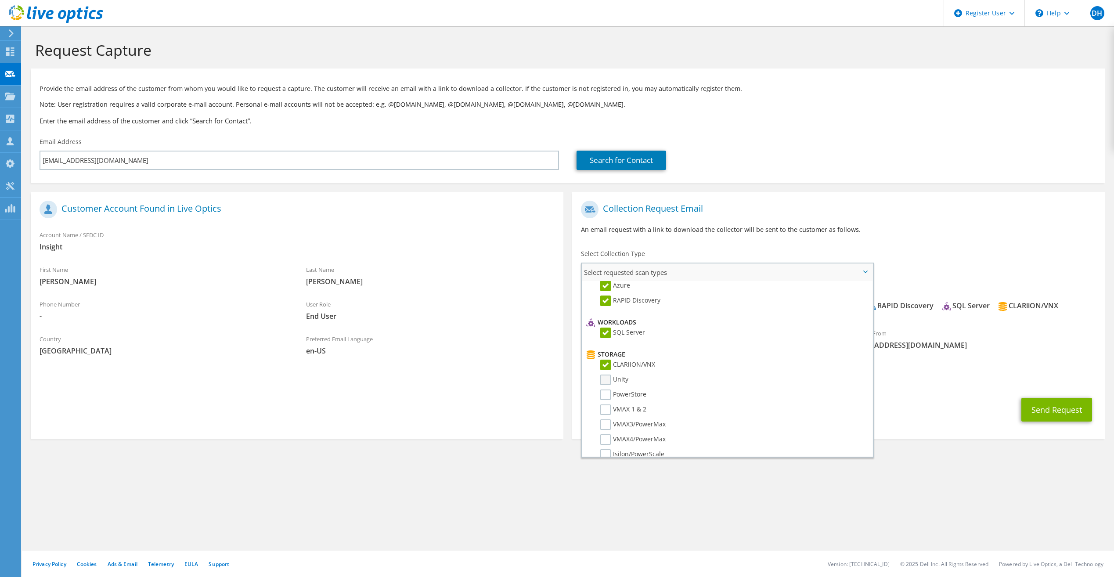
click at [607, 380] on label "Unity" at bounding box center [614, 379] width 28 height 11
click at [0, 0] on input "Unity" at bounding box center [0, 0] width 0 height 0
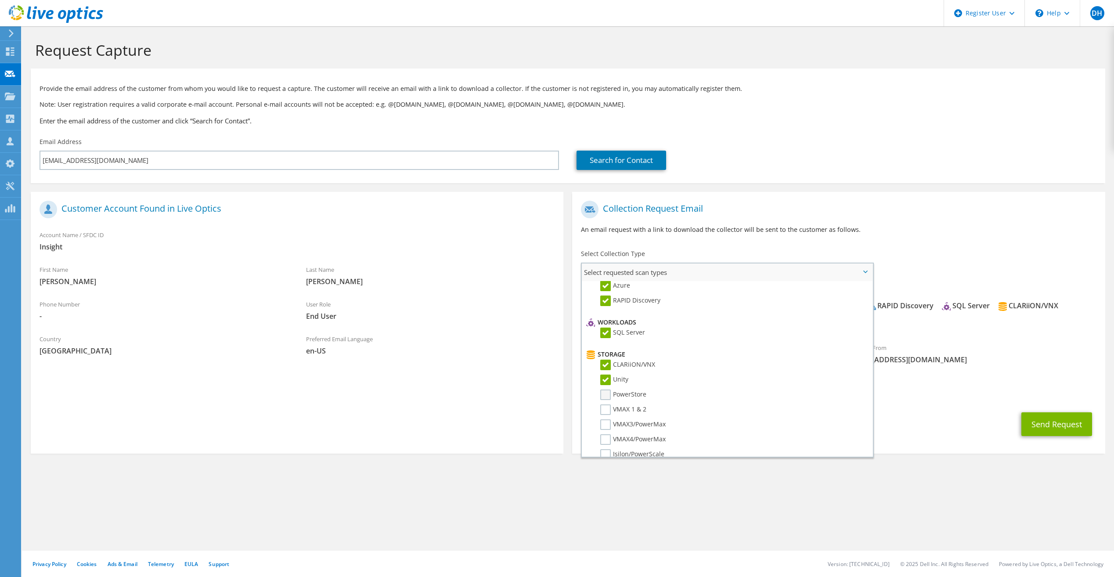
click at [607, 397] on label "PowerStore" at bounding box center [623, 394] width 46 height 11
click at [0, 0] on input "PowerStore" at bounding box center [0, 0] width 0 height 0
drag, startPoint x: 608, startPoint y: 324, endPoint x: 607, endPoint y: 339, distance: 15.4
click at [608, 324] on label "VMAX 1 & 2" at bounding box center [623, 321] width 46 height 11
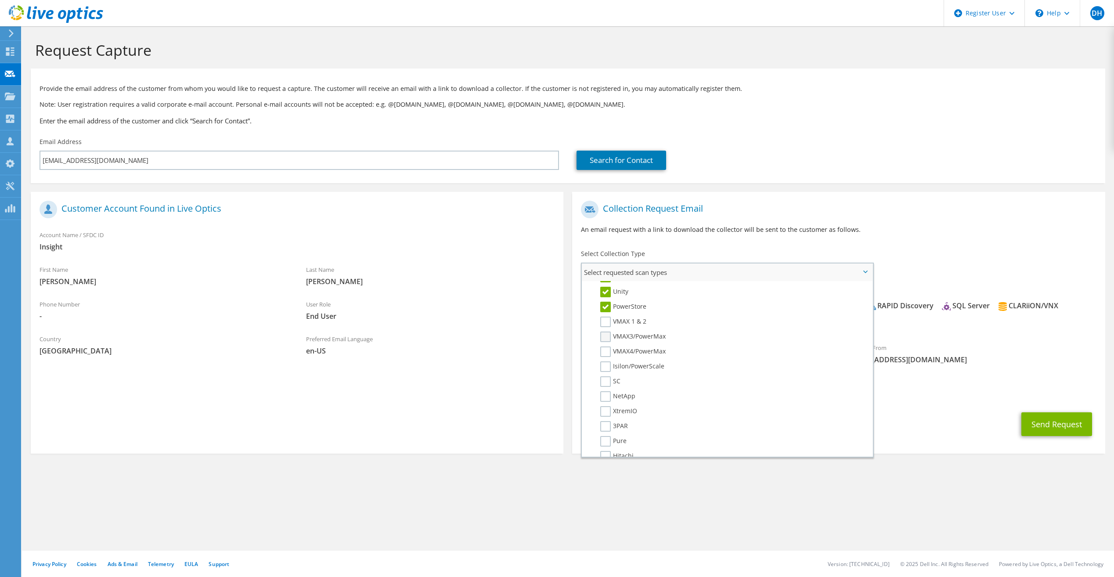
click at [0, 0] on input "VMAX 1 & 2" at bounding box center [0, 0] width 0 height 0
click at [607, 339] on label "VMAX3/PowerMax" at bounding box center [632, 336] width 65 height 11
click at [0, 0] on input "VMAX3/PowerMax" at bounding box center [0, 0] width 0 height 0
drag, startPoint x: 605, startPoint y: 351, endPoint x: 607, endPoint y: 358, distance: 7.2
click at [605, 351] on label "VMAX4/PowerMax" at bounding box center [632, 351] width 65 height 11
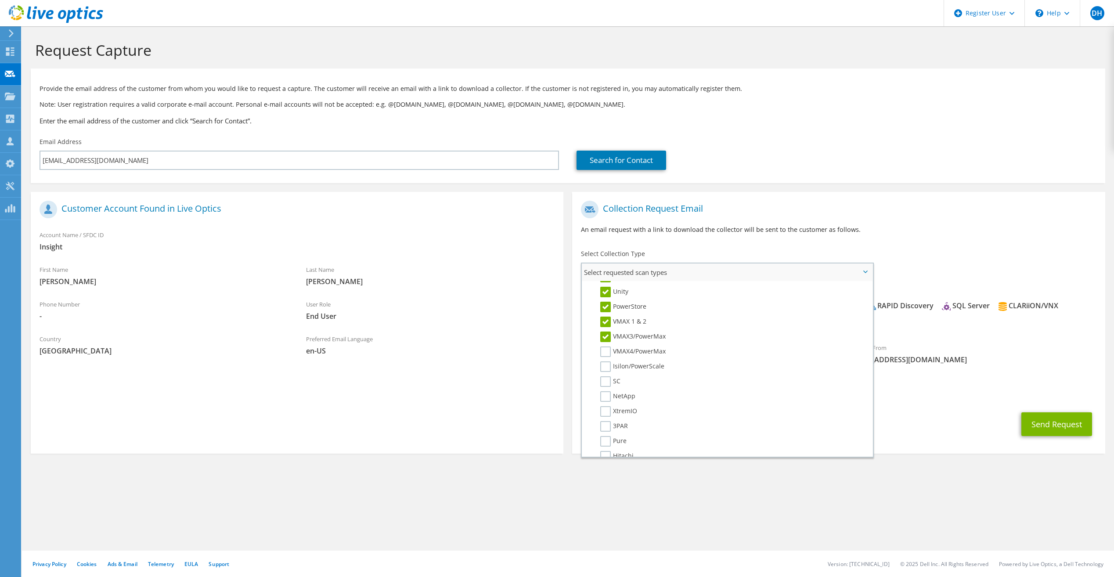
click at [0, 0] on input "VMAX4/PowerMax" at bounding box center [0, 0] width 0 height 0
click at [607, 364] on label "Isilon/PowerScale" at bounding box center [632, 366] width 64 height 11
click at [0, 0] on input "Isilon/PowerScale" at bounding box center [0, 0] width 0 height 0
drag, startPoint x: 605, startPoint y: 330, endPoint x: 605, endPoint y: 337, distance: 6.6
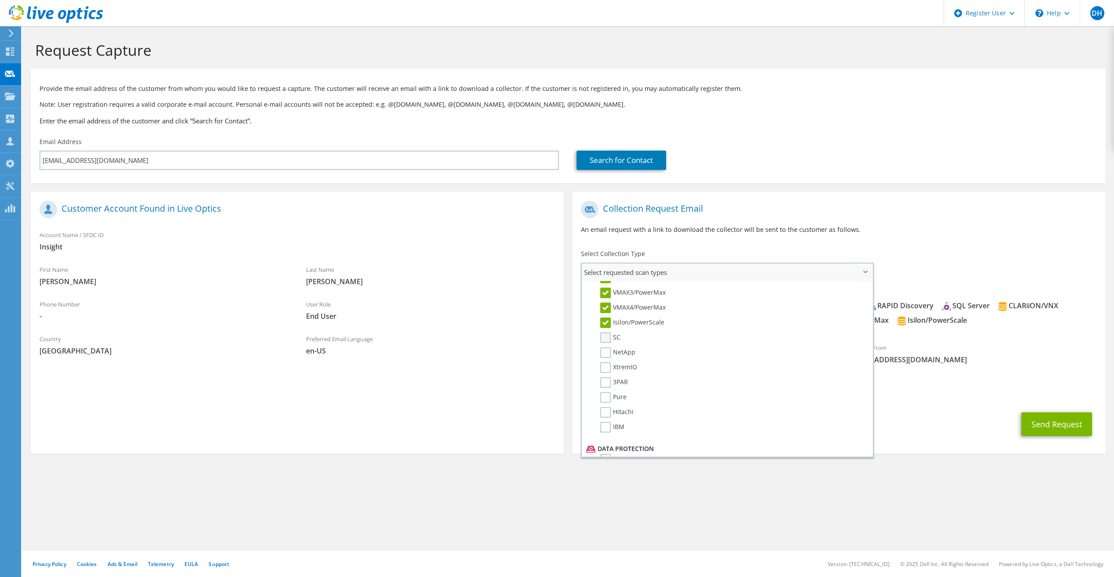
click at [605, 332] on li "Isilon/PowerScale" at bounding box center [726, 324] width 284 height 15
click at [605, 337] on label "SC" at bounding box center [610, 337] width 20 height 11
click at [0, 0] on input "SC" at bounding box center [0, 0] width 0 height 0
drag, startPoint x: 605, startPoint y: 349, endPoint x: 605, endPoint y: 361, distance: 11.4
click at [605, 358] on li "NetApp" at bounding box center [726, 354] width 284 height 15
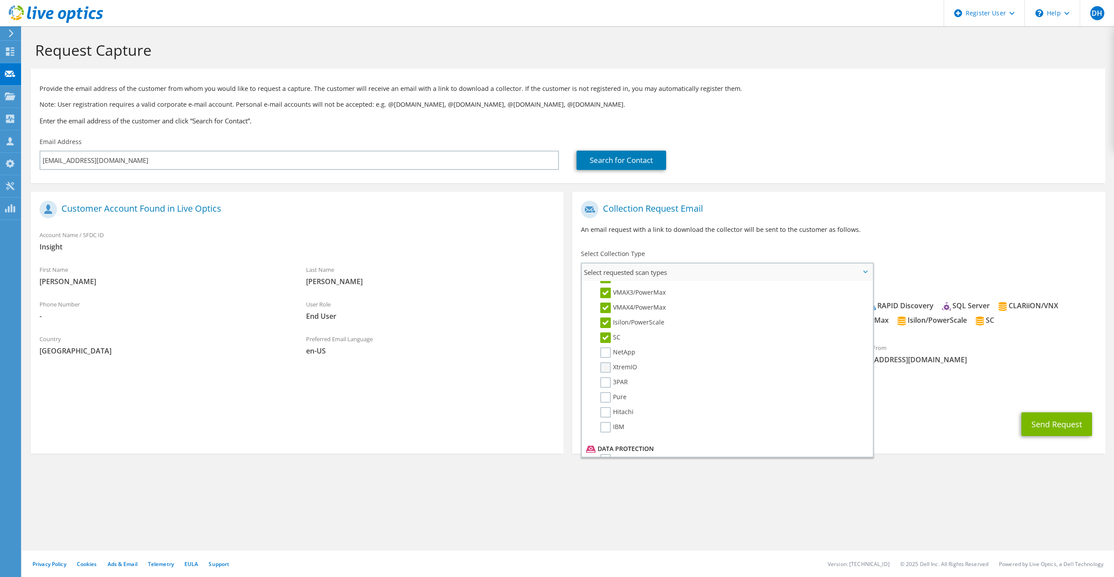
drag, startPoint x: 605, startPoint y: 361, endPoint x: 605, endPoint y: 369, distance: 7.9
click at [606, 368] on label "XtremIO" at bounding box center [618, 367] width 37 height 11
click at [0, 0] on input "XtremIO" at bounding box center [0, 0] width 0 height 0
click at [602, 349] on label "NetApp" at bounding box center [617, 352] width 35 height 11
click at [0, 0] on input "NetApp" at bounding box center [0, 0] width 0 height 0
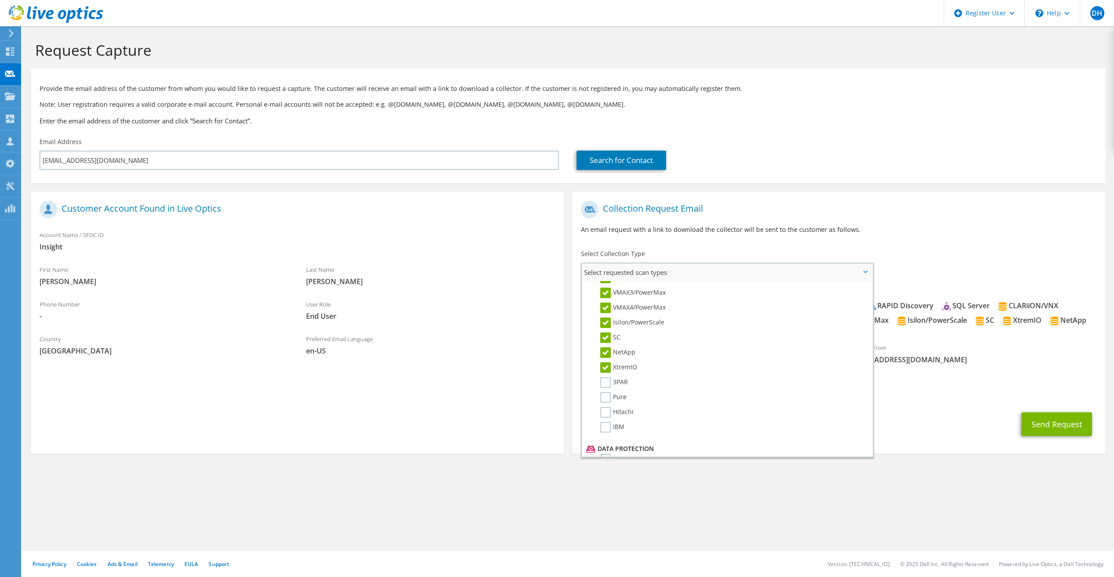
drag, startPoint x: 603, startPoint y: 381, endPoint x: 604, endPoint y: 390, distance: 8.8
click at [603, 382] on label "3PAR" at bounding box center [614, 382] width 28 height 11
click at [0, 0] on input "3PAR" at bounding box center [0, 0] width 0 height 0
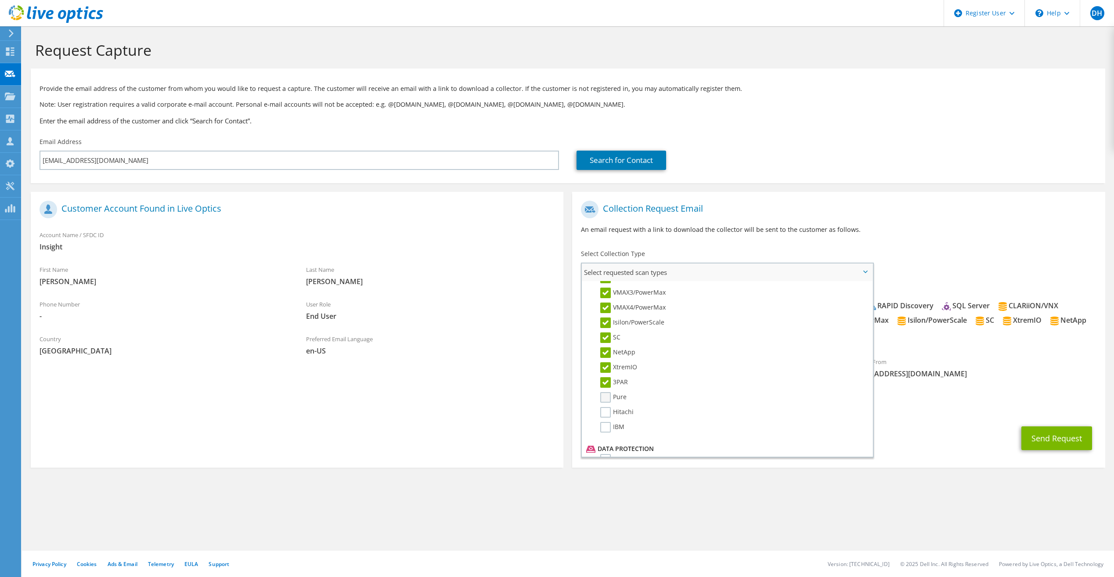
click at [604, 397] on label "Pure" at bounding box center [613, 397] width 26 height 11
click at [0, 0] on input "Pure" at bounding box center [0, 0] width 0 height 0
drag, startPoint x: 609, startPoint y: 413, endPoint x: 608, endPoint y: 419, distance: 6.7
click at [609, 413] on label "Hitachi" at bounding box center [616, 412] width 33 height 11
click at [0, 0] on input "Hitachi" at bounding box center [0, 0] width 0 height 0
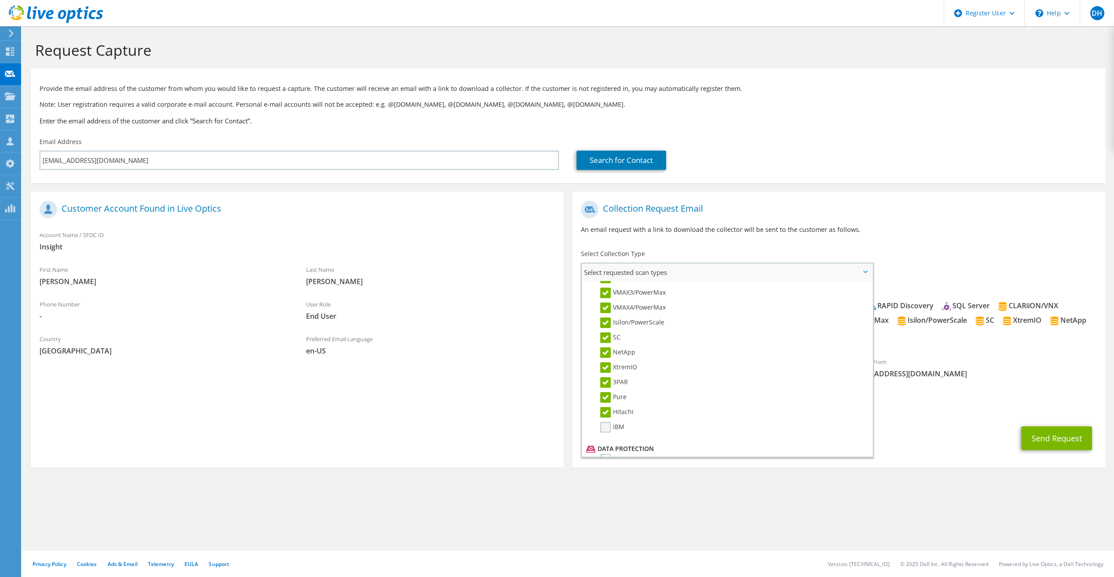
click at [604, 426] on label "IBM" at bounding box center [612, 427] width 24 height 11
click at [0, 0] on input "IBM" at bounding box center [0, 0] width 0 height 0
click at [606, 330] on label "Avamar" at bounding box center [617, 327] width 35 height 11
click at [0, 0] on input "Avamar" at bounding box center [0, 0] width 0 height 0
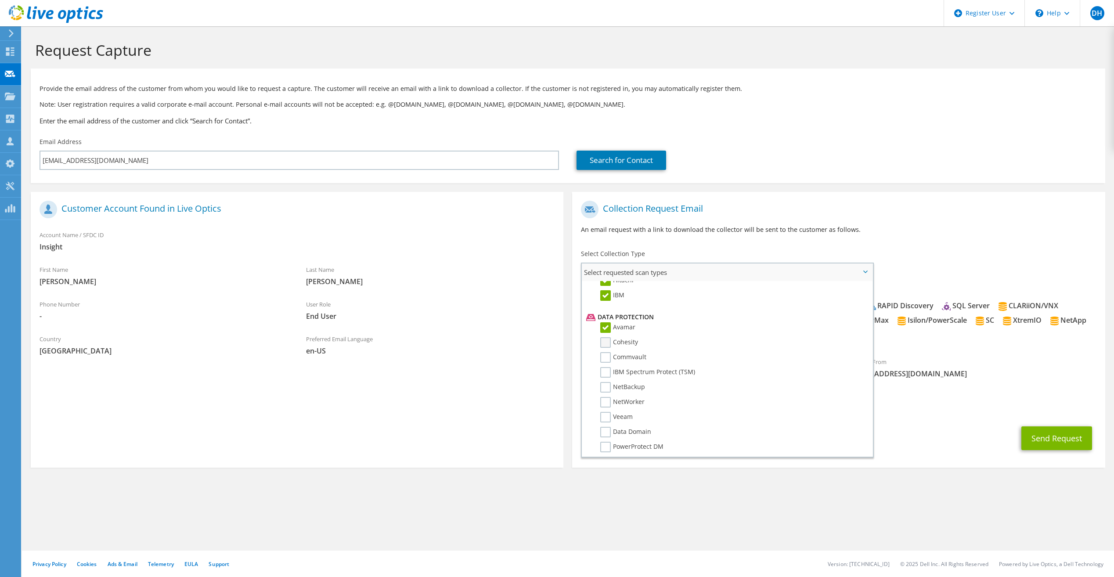
click at [606, 341] on label "Cohesity" at bounding box center [619, 342] width 38 height 11
click at [0, 0] on input "Cohesity" at bounding box center [0, 0] width 0 height 0
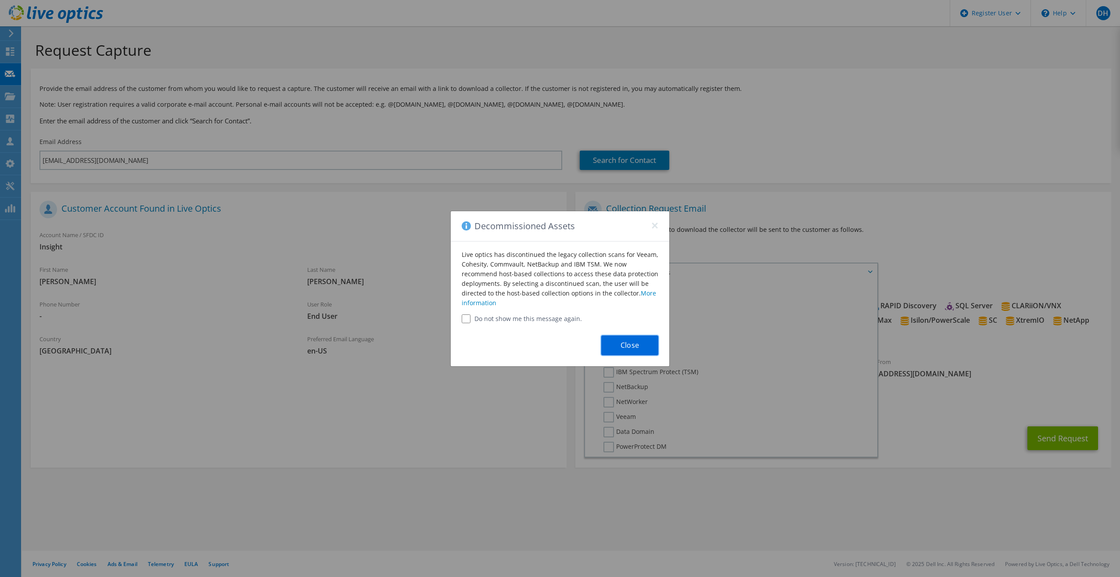
click at [621, 345] on button "Close" at bounding box center [629, 345] width 57 height 20
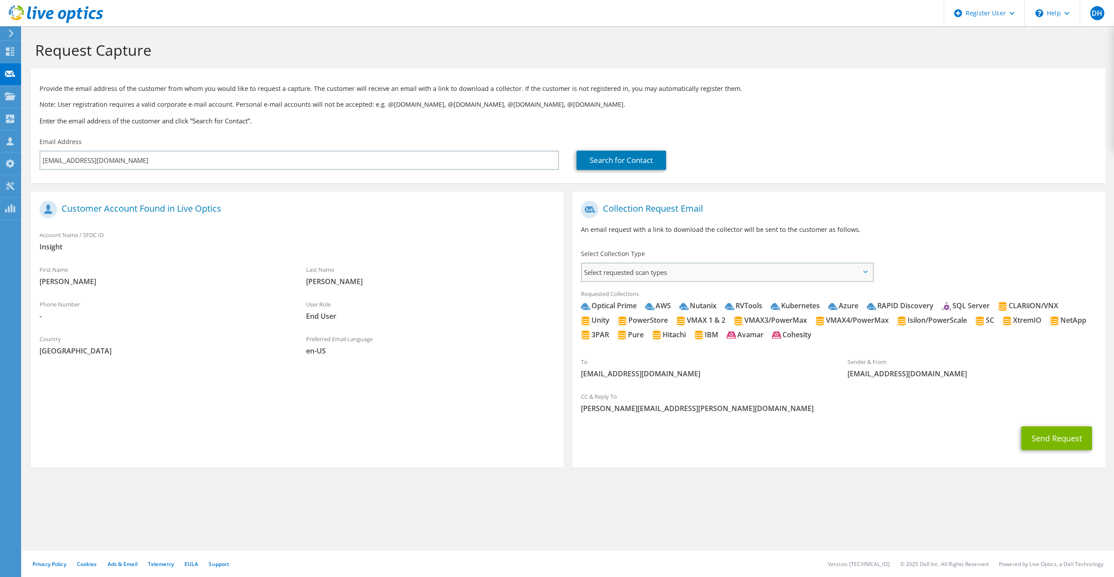
click at [613, 274] on span "Select requested scan types" at bounding box center [727, 272] width 290 height 18
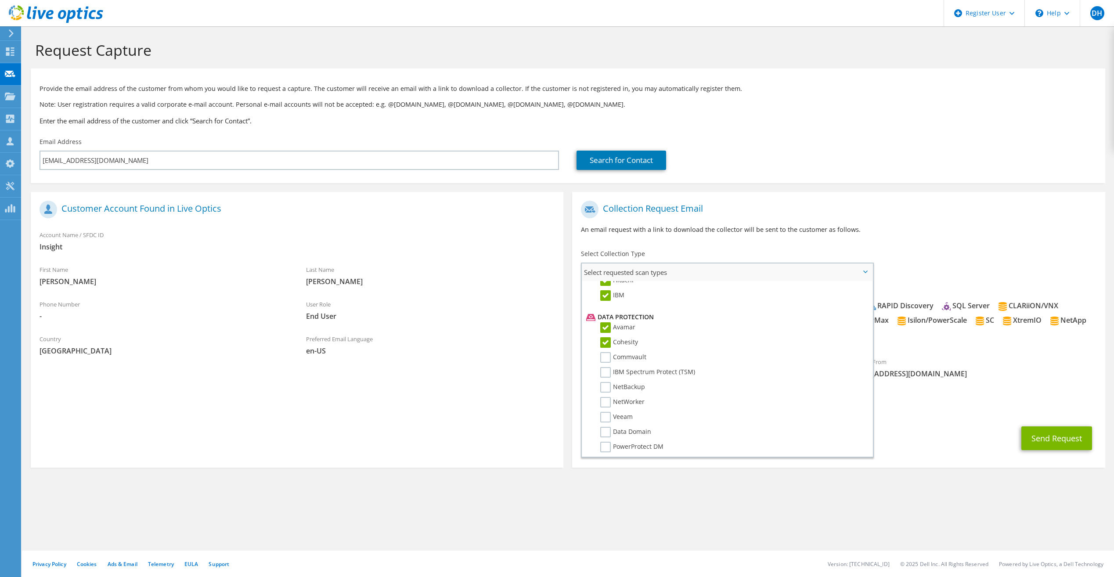
click at [606, 345] on label "Cohesity" at bounding box center [619, 342] width 38 height 11
click at [0, 0] on input "Cohesity" at bounding box center [0, 0] width 0 height 0
drag, startPoint x: 604, startPoint y: 356, endPoint x: 606, endPoint y: 361, distance: 5.4
click at [605, 357] on label "Commvault" at bounding box center [623, 357] width 46 height 11
click at [0, 0] on input "Commvault" at bounding box center [0, 0] width 0 height 0
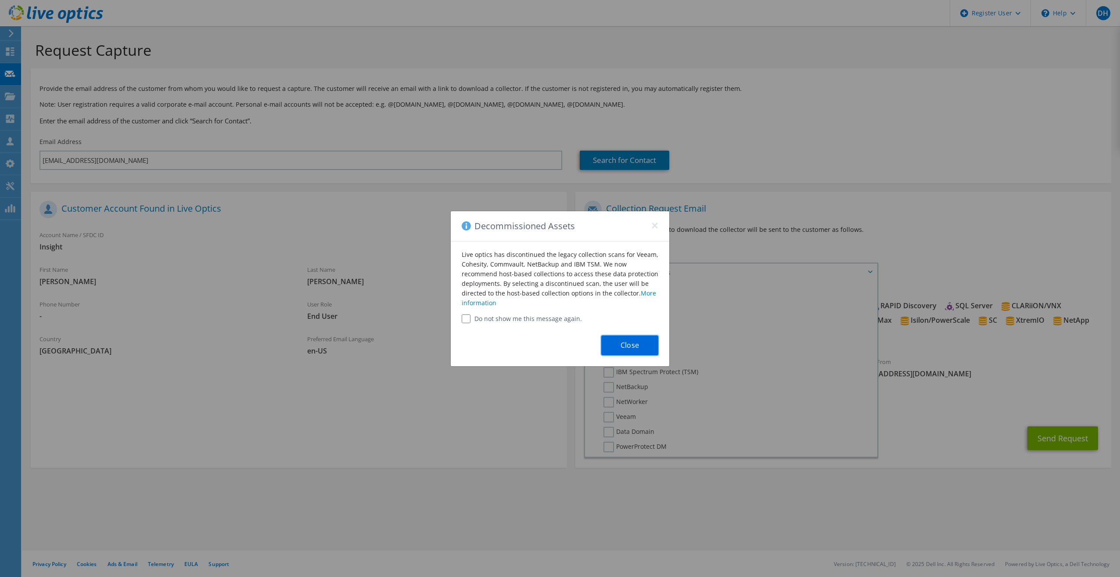
click at [624, 344] on button "Close" at bounding box center [629, 345] width 57 height 20
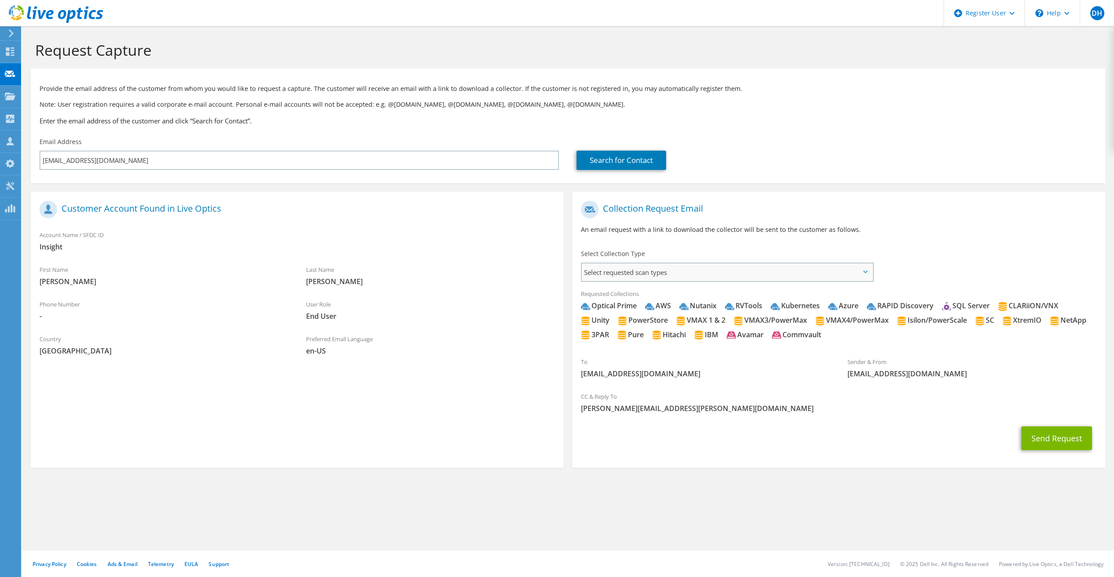
click at [605, 267] on span "Select requested scan types" at bounding box center [727, 272] width 290 height 18
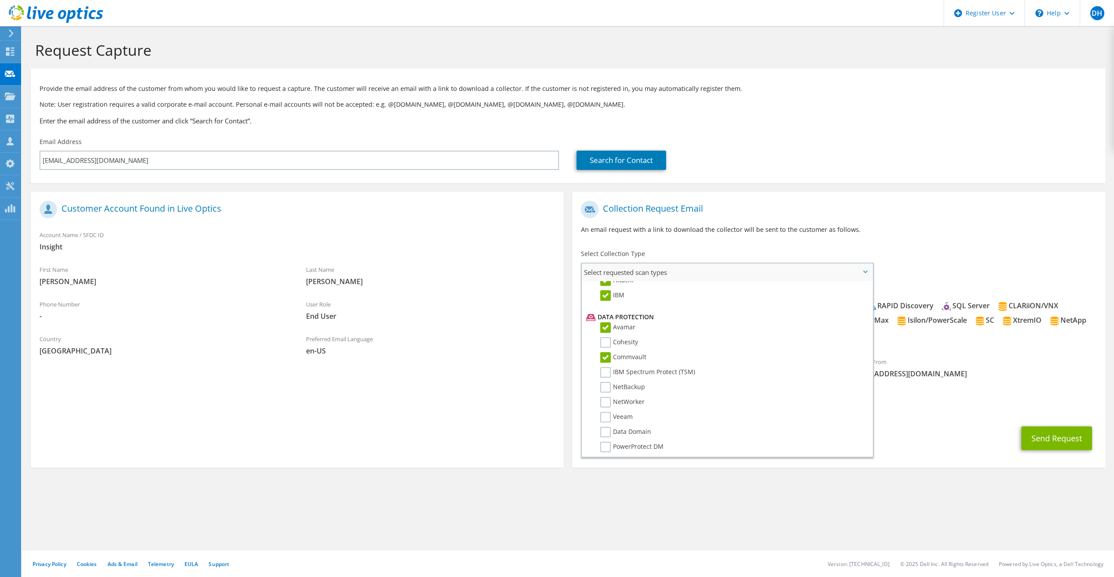
click at [606, 353] on label "Commvault" at bounding box center [623, 357] width 46 height 11
click at [0, 0] on input "Commvault" at bounding box center [0, 0] width 0 height 0
click at [606, 375] on label "IBM Spectrum Protect (TSM)" at bounding box center [647, 372] width 95 height 11
click at [0, 0] on input "IBM Spectrum Protect (TSM)" at bounding box center [0, 0] width 0 height 0
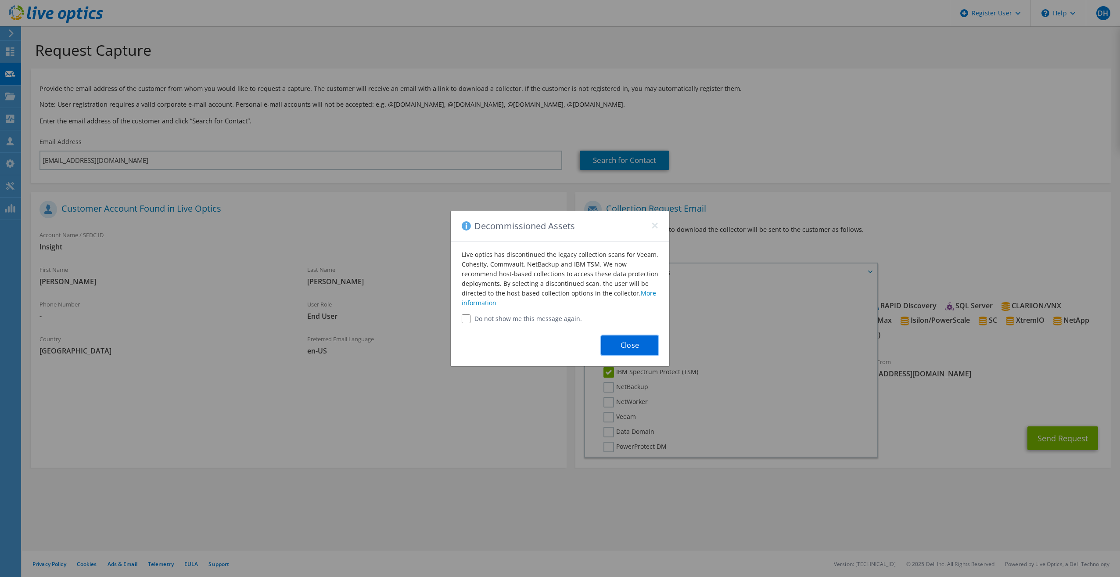
click at [621, 353] on button "Close" at bounding box center [629, 345] width 57 height 20
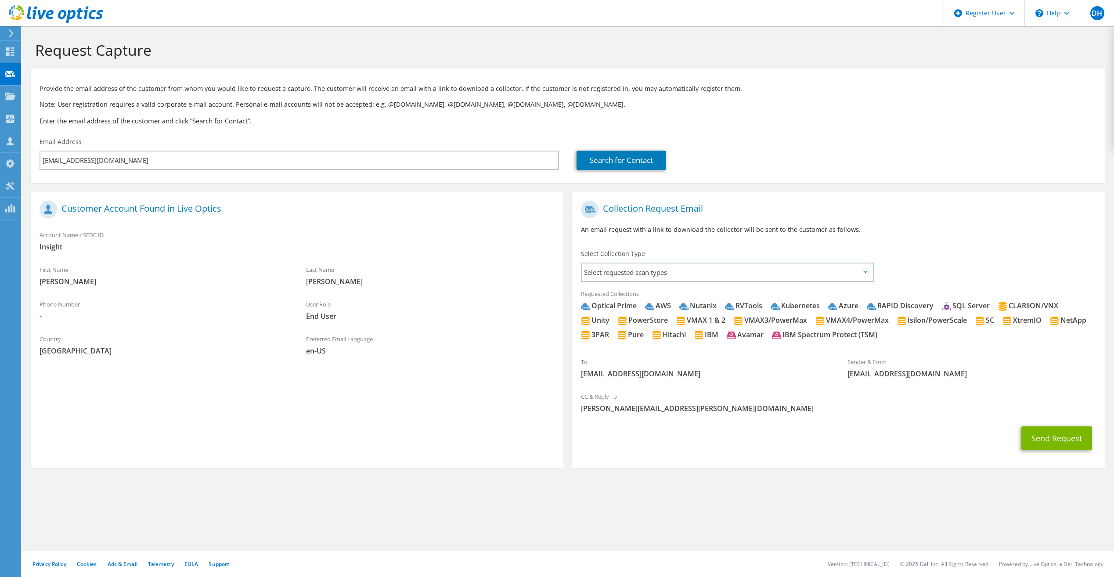
click at [600, 270] on span "Select requested scan types" at bounding box center [727, 272] width 290 height 18
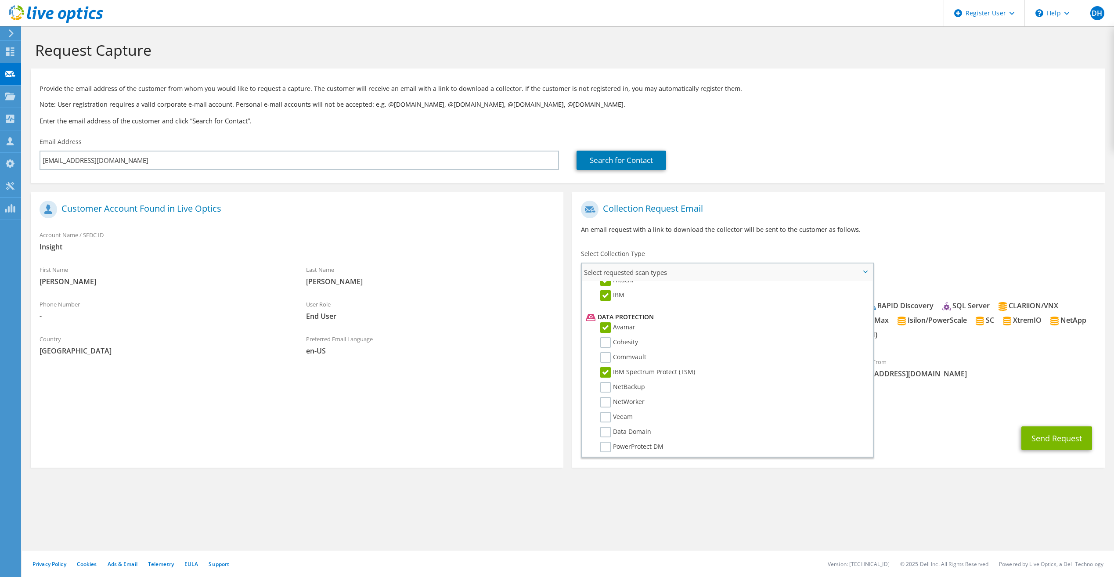
click at [605, 373] on label "IBM Spectrum Protect (TSM)" at bounding box center [647, 372] width 95 height 11
click at [0, 0] on input "IBM Spectrum Protect (TSM)" at bounding box center [0, 0] width 0 height 0
click at [604, 386] on label "NetBackup" at bounding box center [622, 387] width 45 height 11
click at [0, 0] on input "NetBackup" at bounding box center [0, 0] width 0 height 0
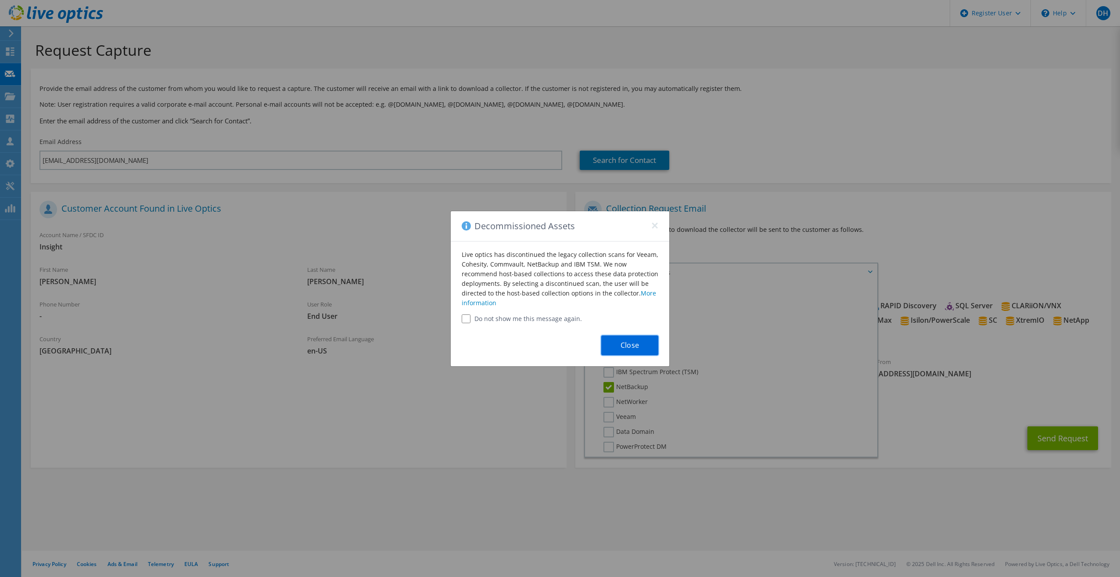
click at [621, 339] on button "Close" at bounding box center [629, 345] width 57 height 20
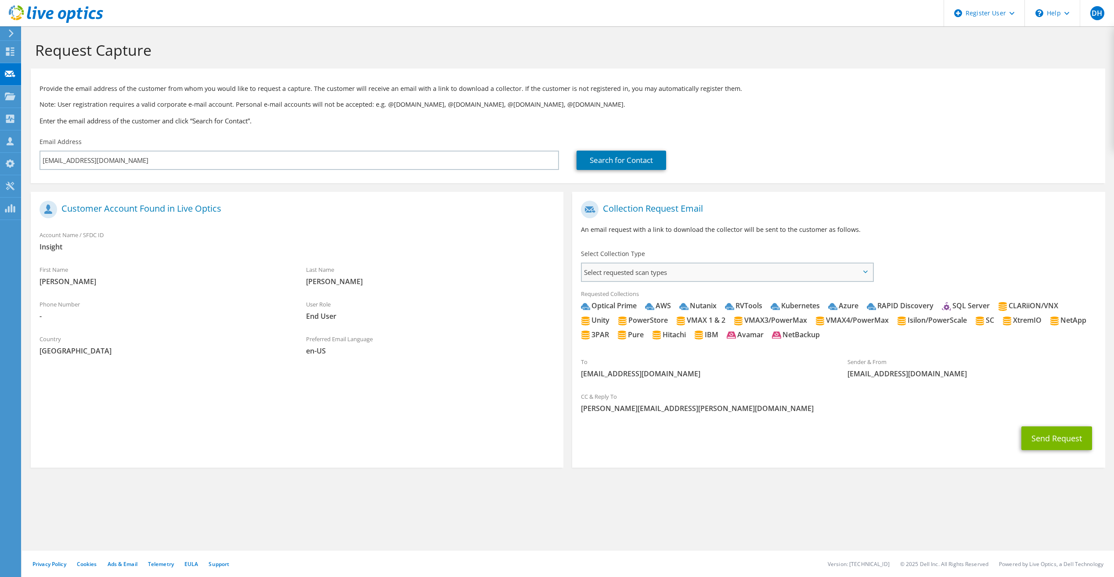
click at [619, 269] on span "Select requested scan types" at bounding box center [727, 272] width 290 height 18
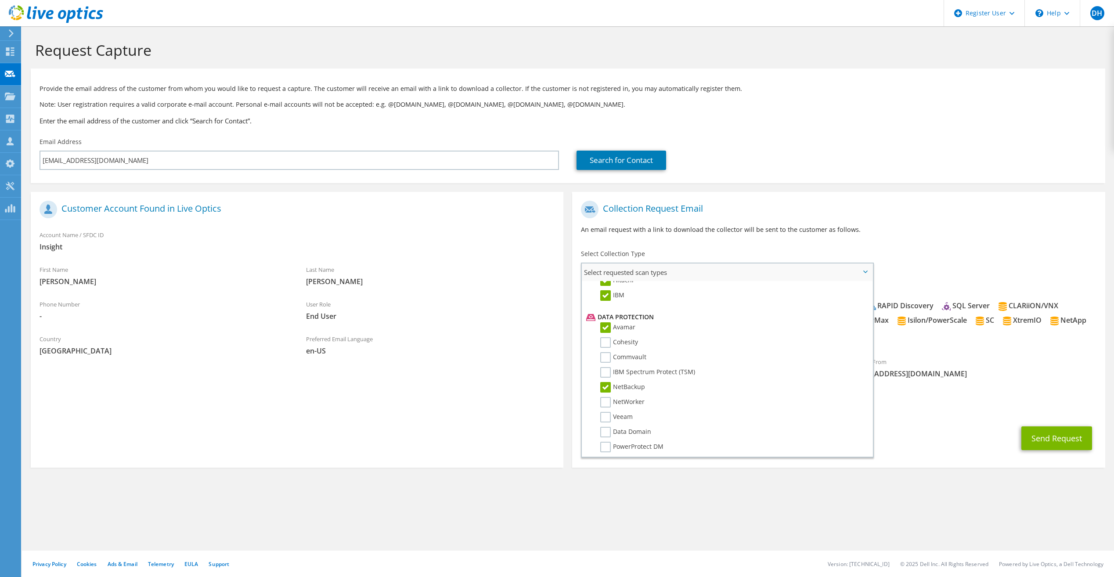
click at [610, 384] on label "NetBackup" at bounding box center [622, 387] width 45 height 11
click at [0, 0] on input "NetBackup" at bounding box center [0, 0] width 0 height 0
click at [608, 401] on label "NetWorker" at bounding box center [622, 402] width 44 height 11
click at [0, 0] on input "NetWorker" at bounding box center [0, 0] width 0 height 0
click at [603, 428] on label "Data Domain" at bounding box center [625, 432] width 51 height 11
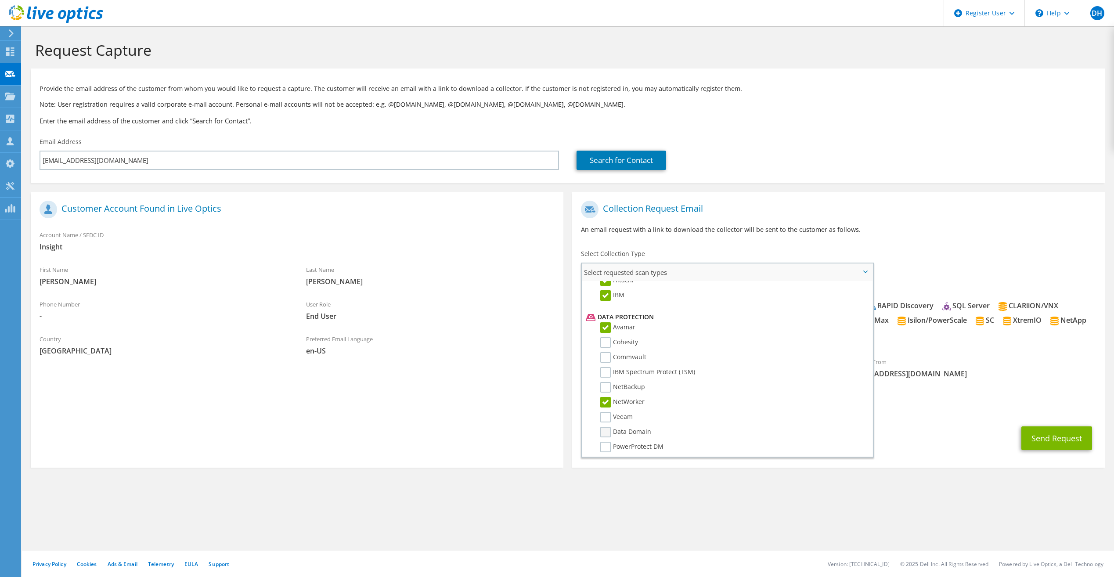
click at [0, 0] on input "Data Domain" at bounding box center [0, 0] width 0 height 0
click at [606, 446] on label "PowerProtect DM" at bounding box center [631, 447] width 63 height 11
click at [0, 0] on input "PowerProtect DM" at bounding box center [0, 0] width 0 height 0
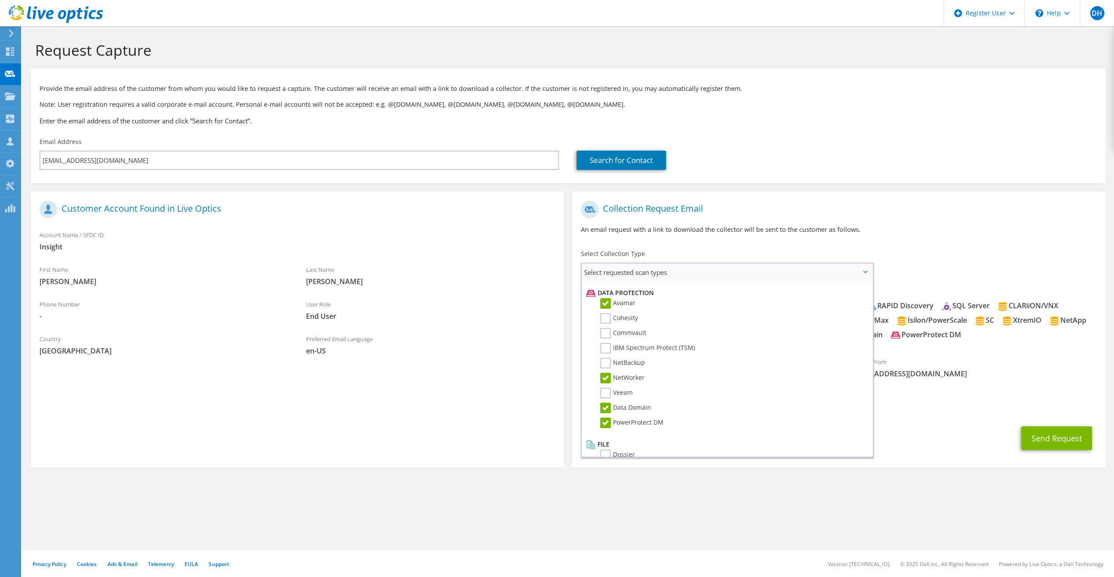
scroll to position [388, 0]
click at [608, 442] on label "Dossier" at bounding box center [617, 442] width 35 height 11
click at [0, 0] on input "Dossier" at bounding box center [0, 0] width 0 height 0
click at [1061, 436] on button "Send Request" at bounding box center [1056, 438] width 71 height 24
